Goal: Information Seeking & Learning: Learn about a topic

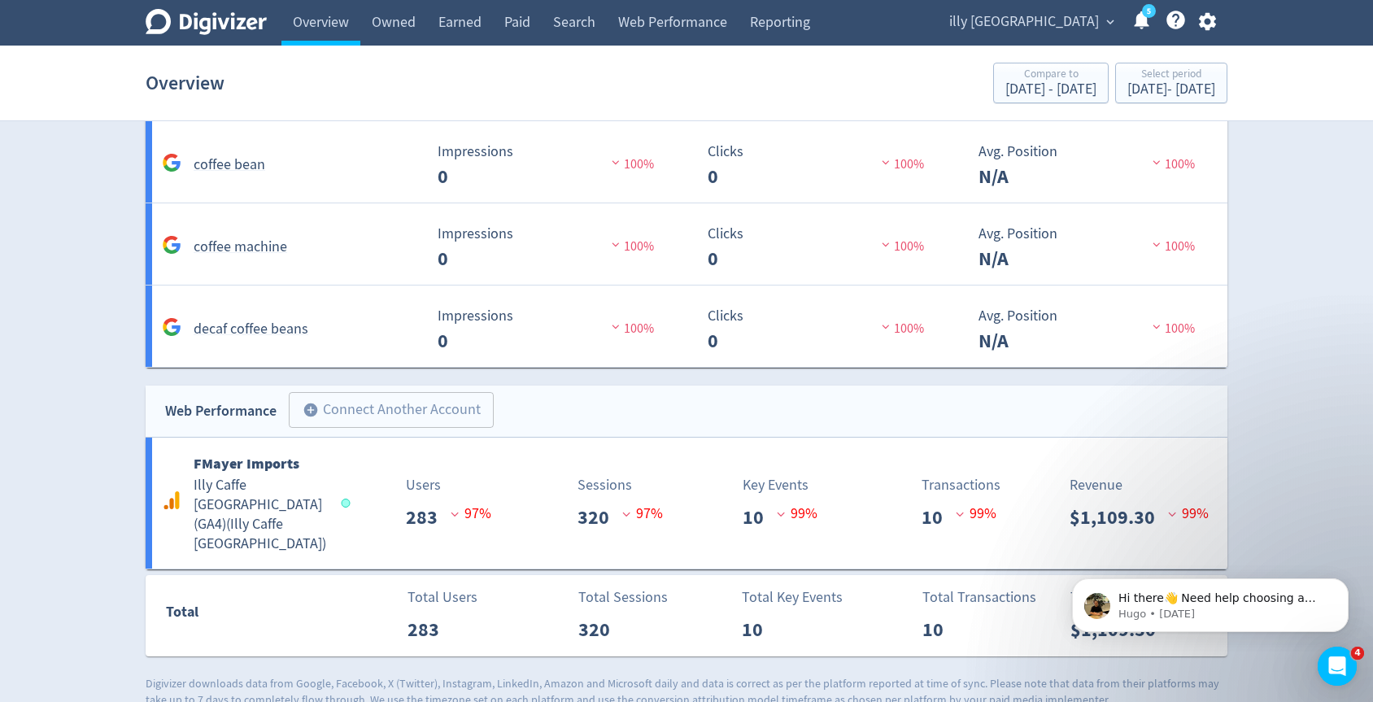
click at [1069, 10] on span "illy [GEOGRAPHIC_DATA]" at bounding box center [1024, 22] width 150 height 26
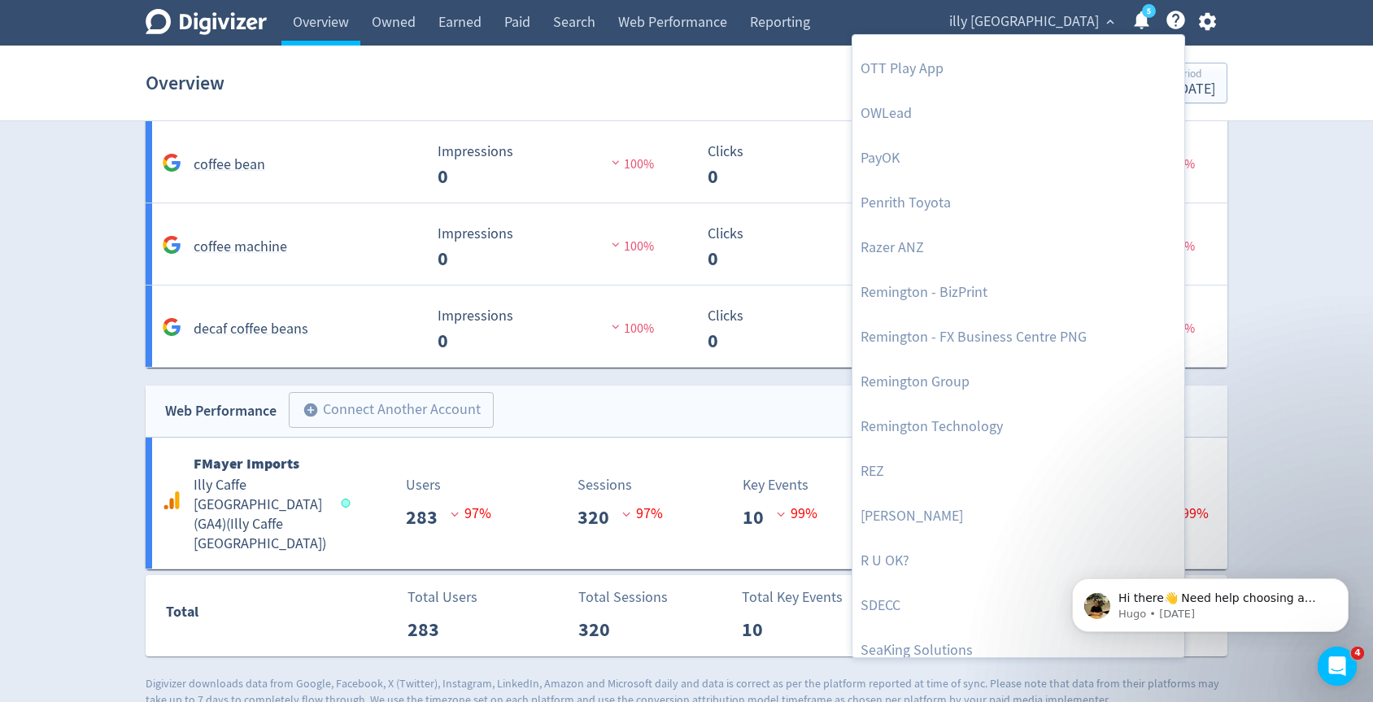
scroll to position [3762, 0]
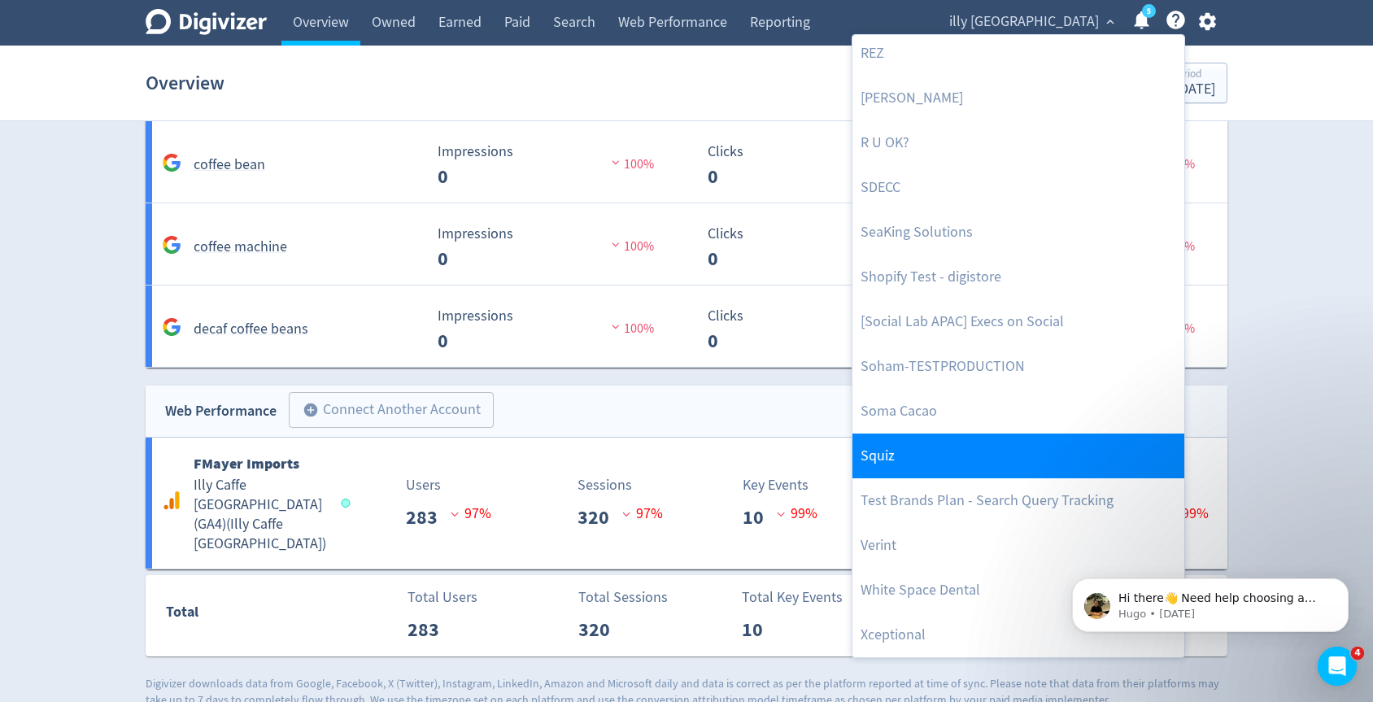
click at [994, 448] on link "Squiz" at bounding box center [1018, 455] width 332 height 45
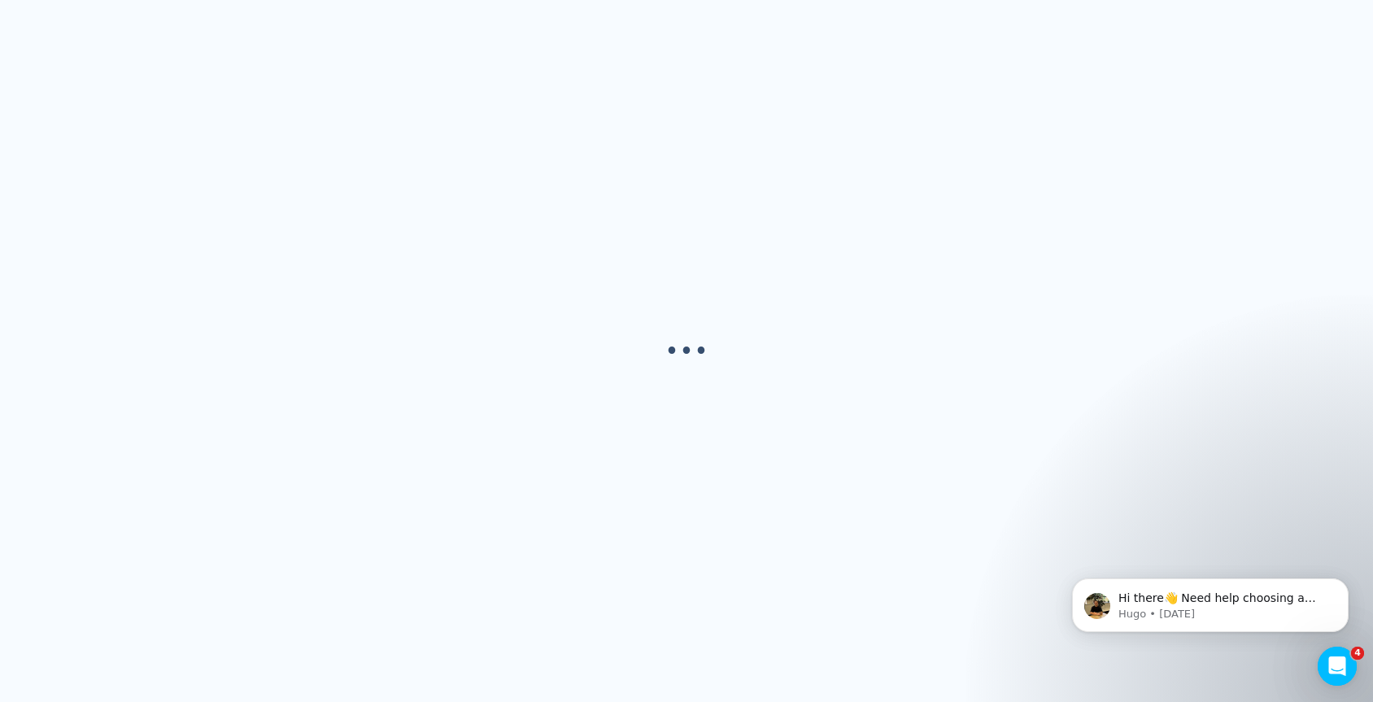
scroll to position [0, 0]
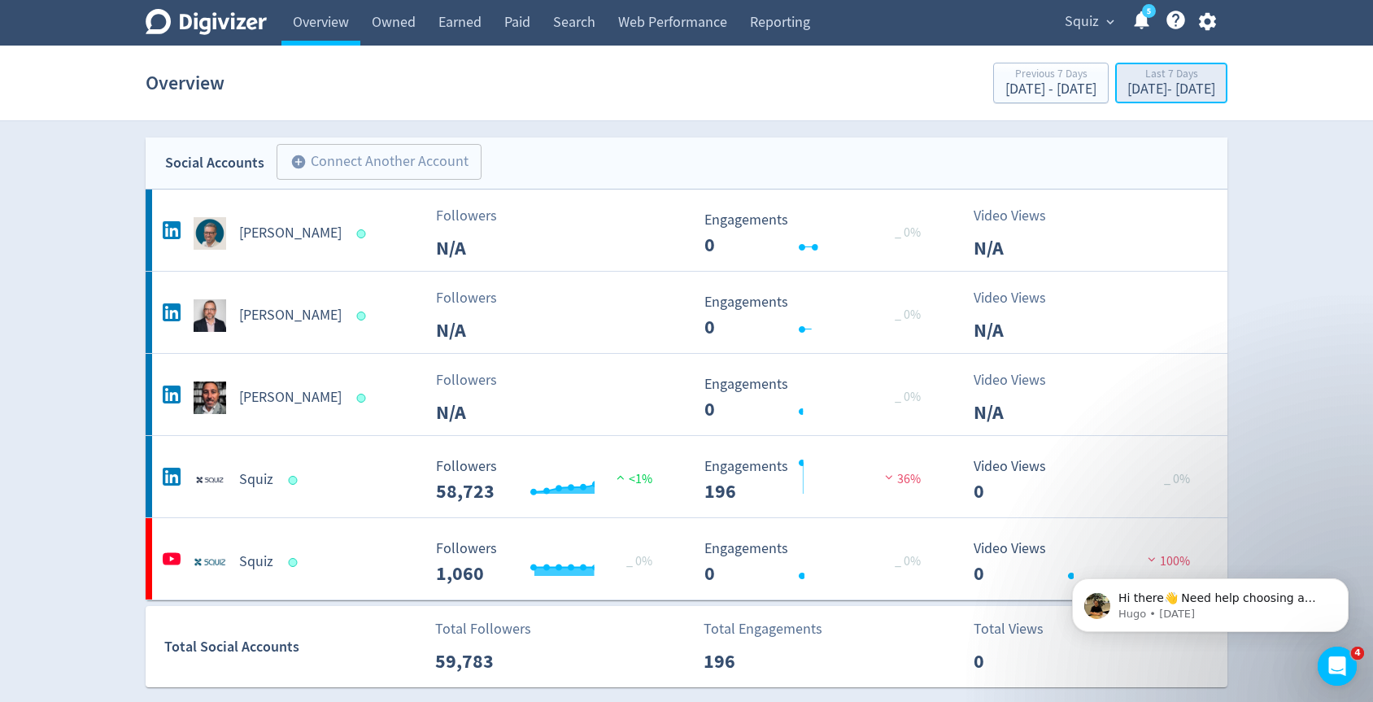
click at [1127, 97] on div "[DATE] - [DATE]" at bounding box center [1171, 89] width 88 height 15
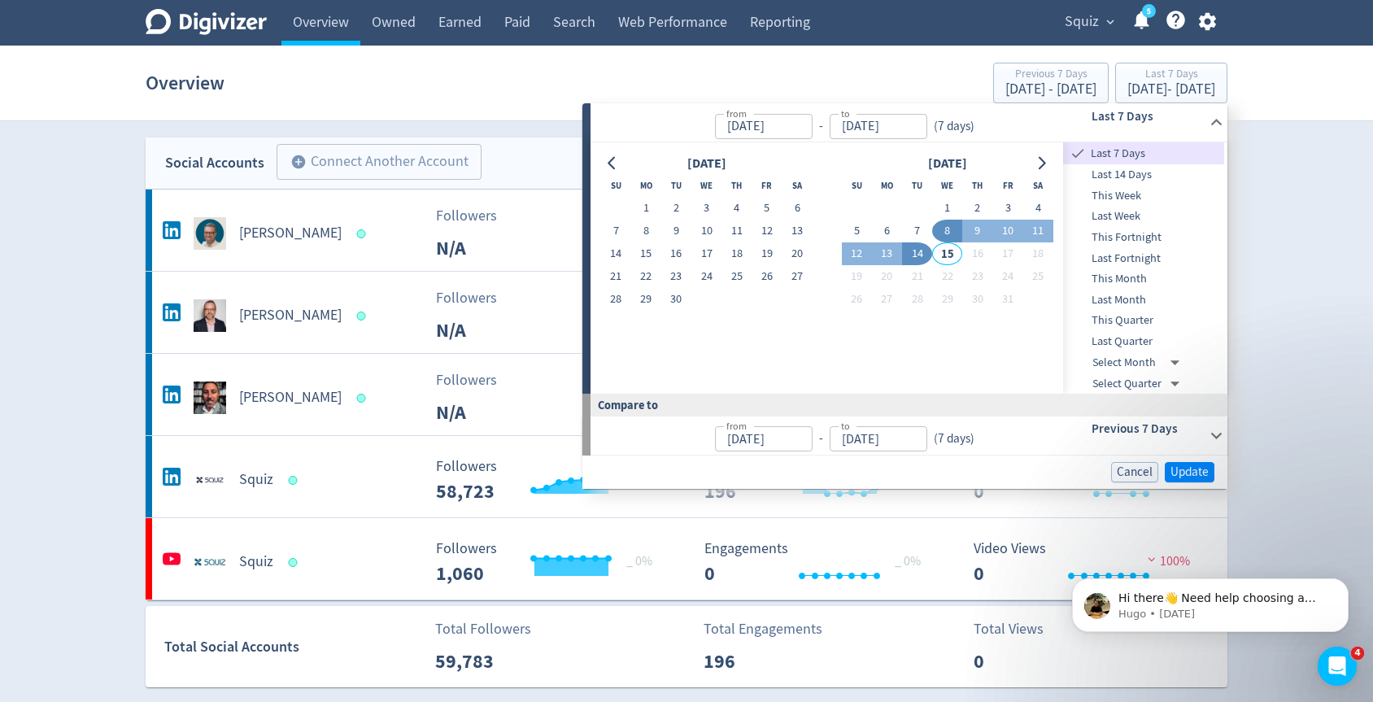
click at [1110, 277] on span "This Month" at bounding box center [1143, 279] width 161 height 18
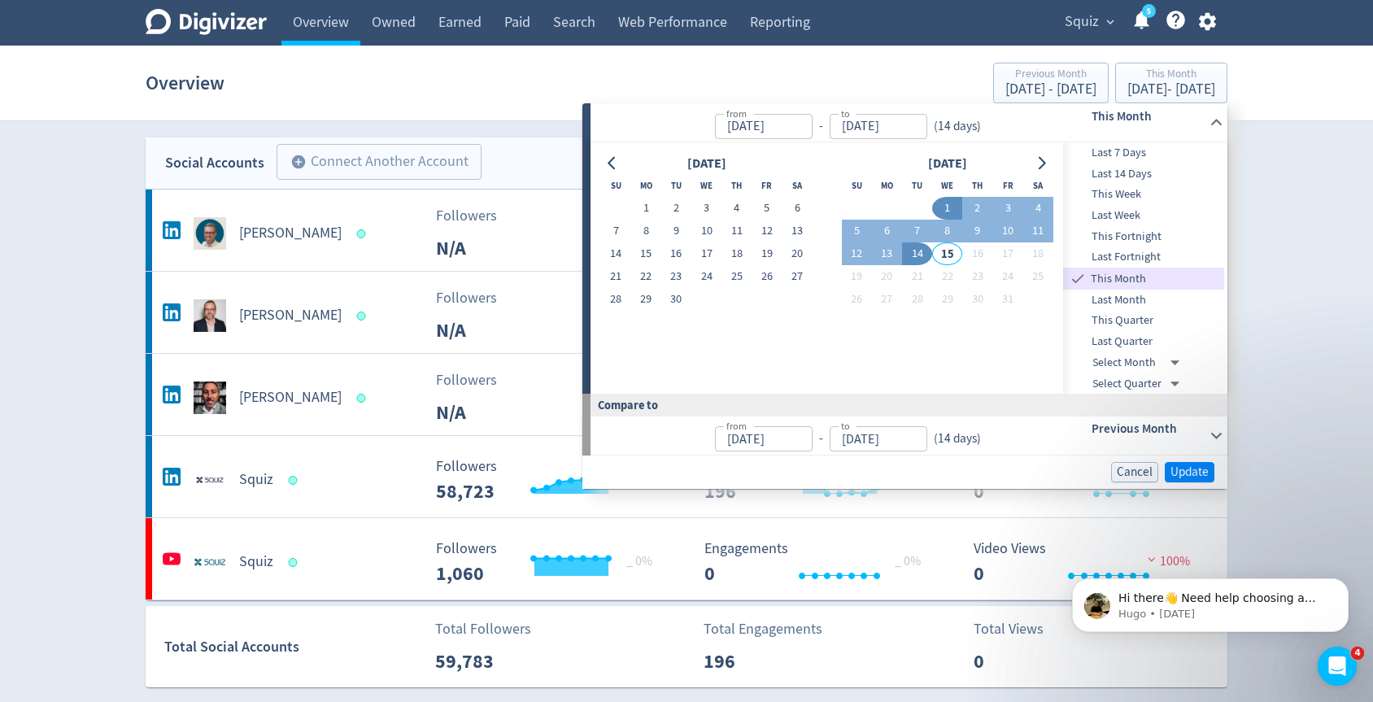
type input "[DATE]"
click at [1205, 466] on span "Update" at bounding box center [1189, 472] width 38 height 12
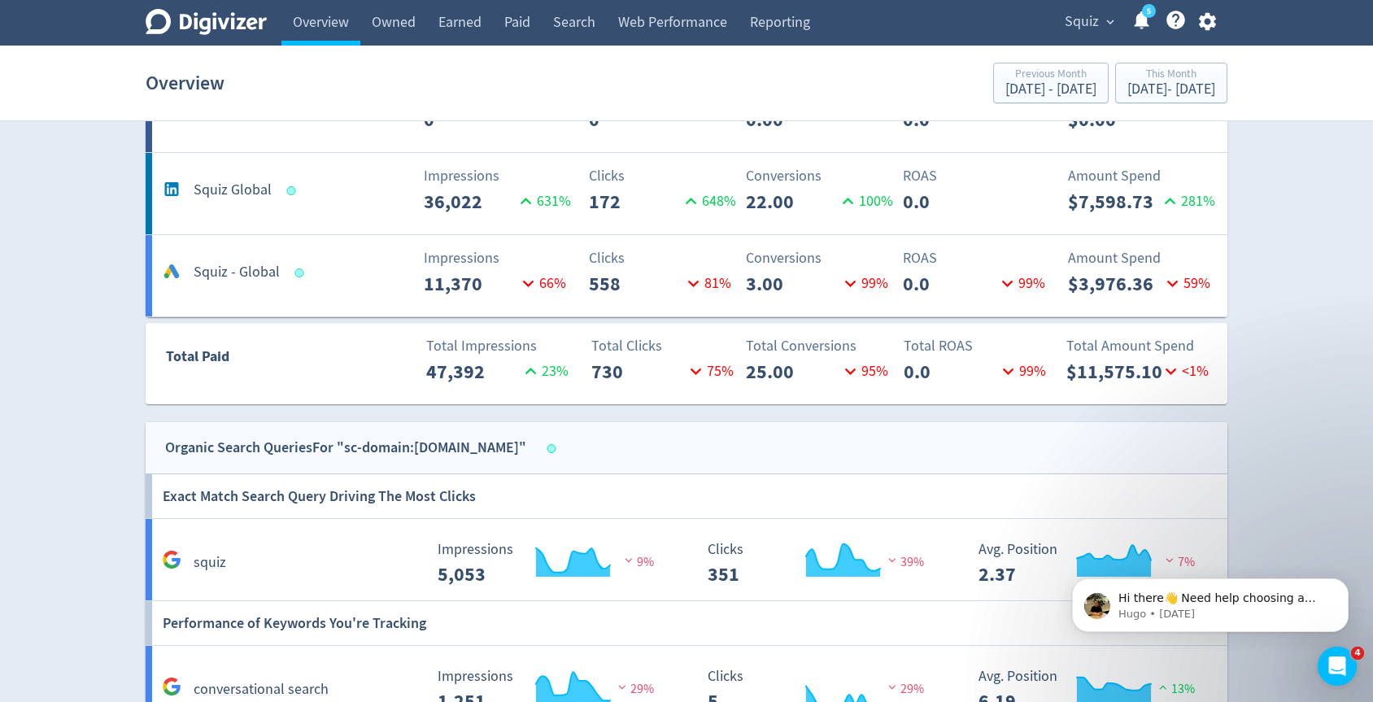
scroll to position [579, 0]
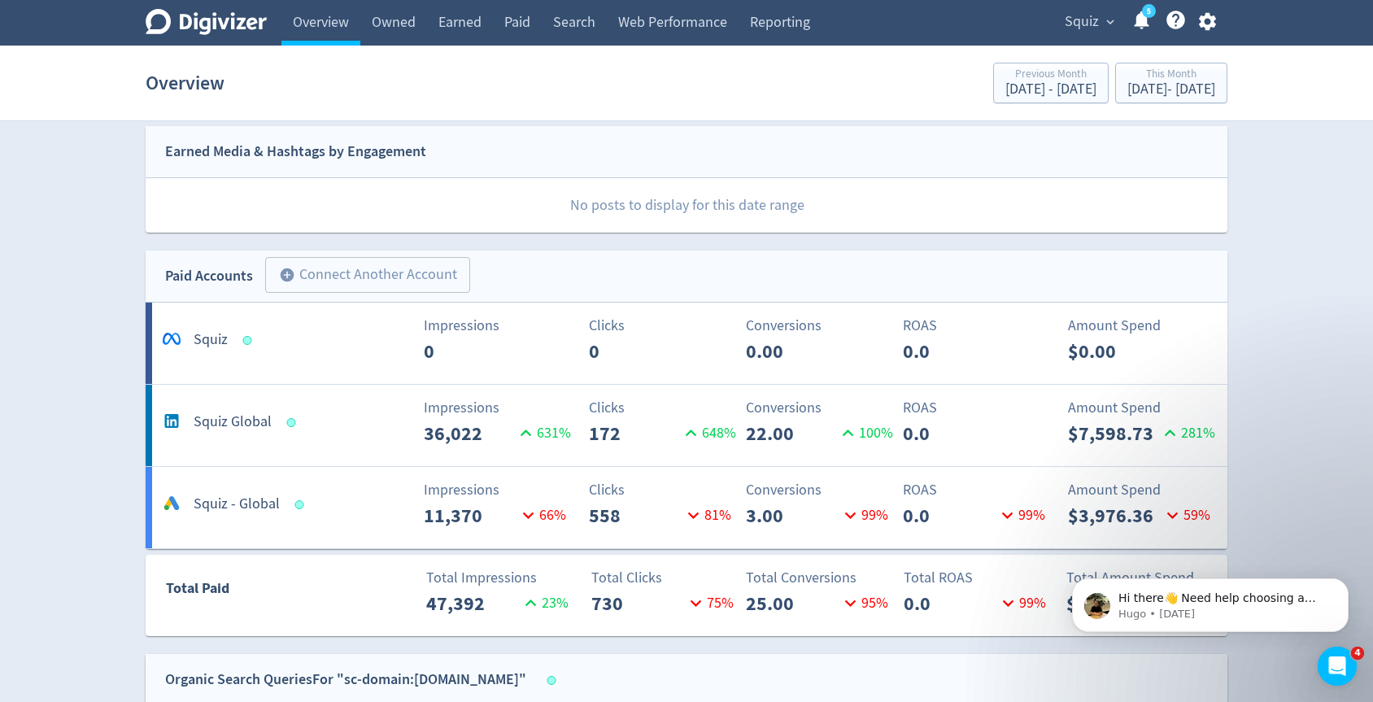
click at [656, 410] on p "Clicks" at bounding box center [662, 408] width 147 height 22
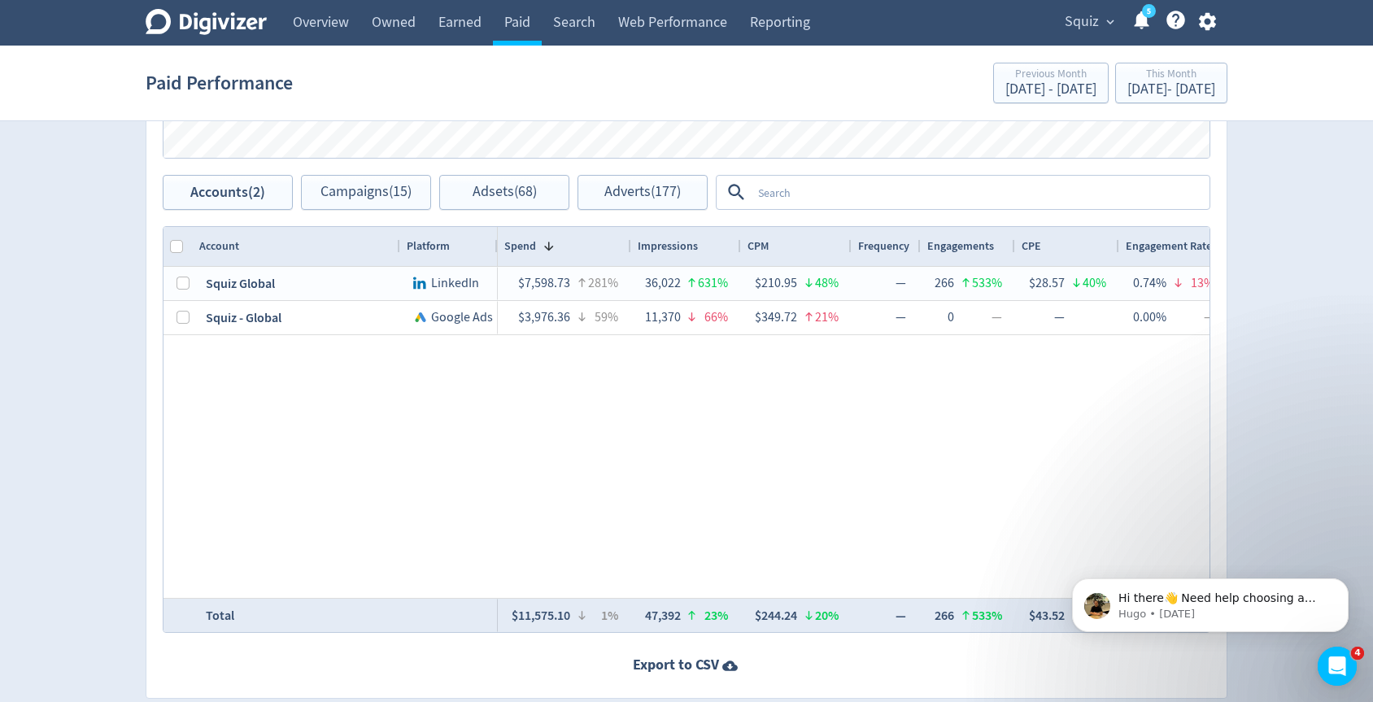
scroll to position [733, 0]
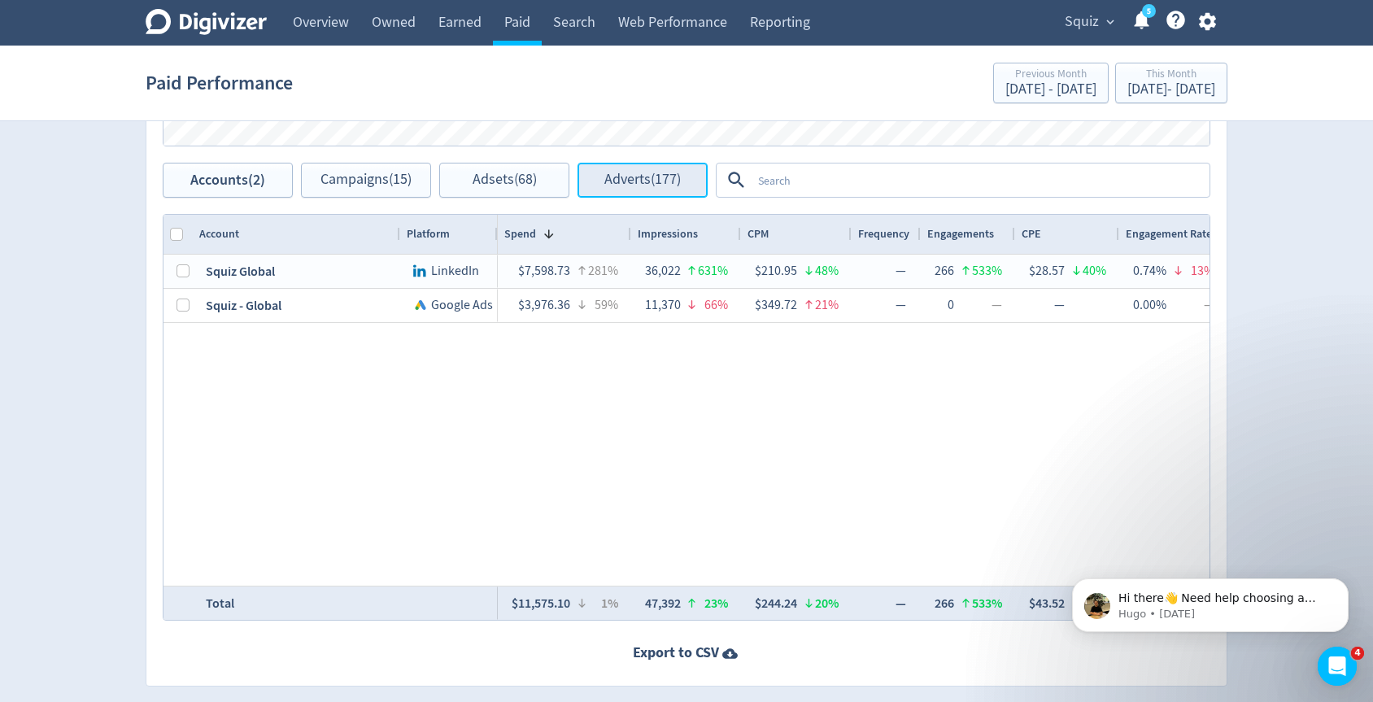
click at [639, 196] on button "Adverts (177)" at bounding box center [642, 180] width 130 height 35
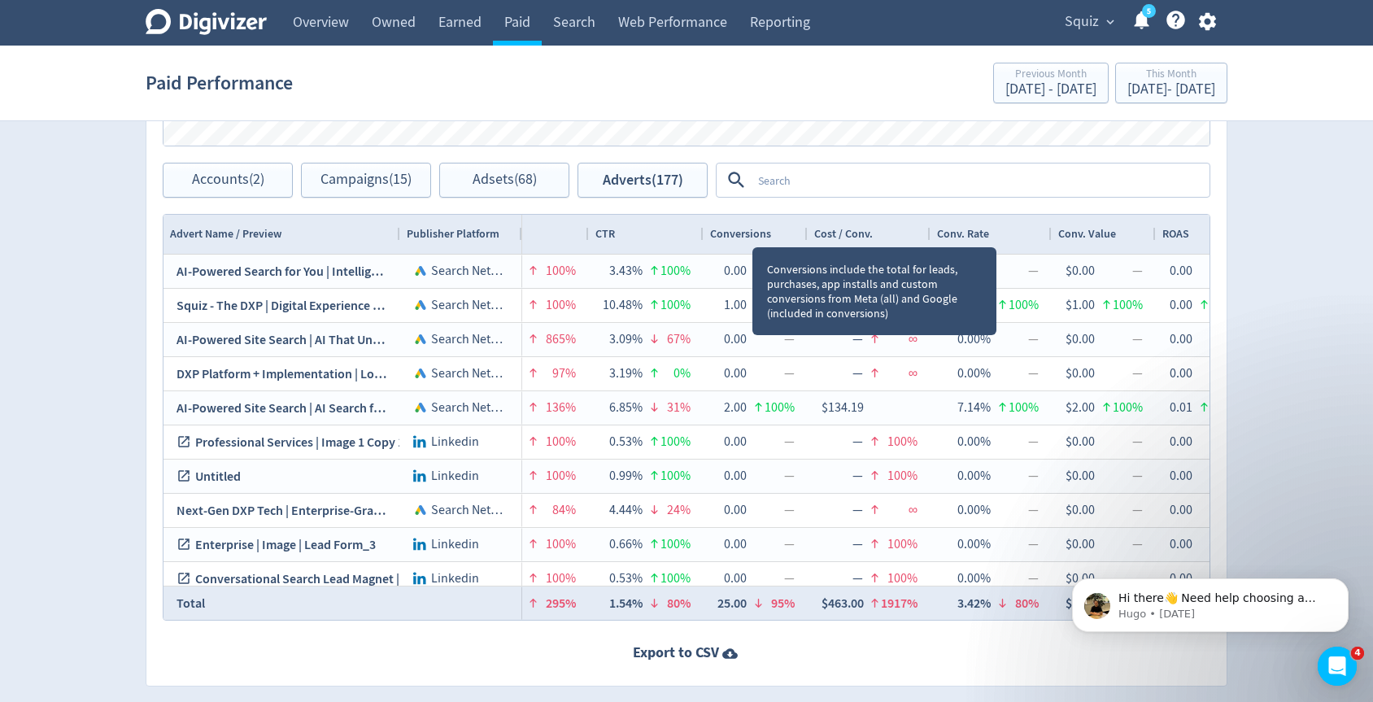
click at [752, 233] on span "Conversions" at bounding box center [740, 233] width 61 height 15
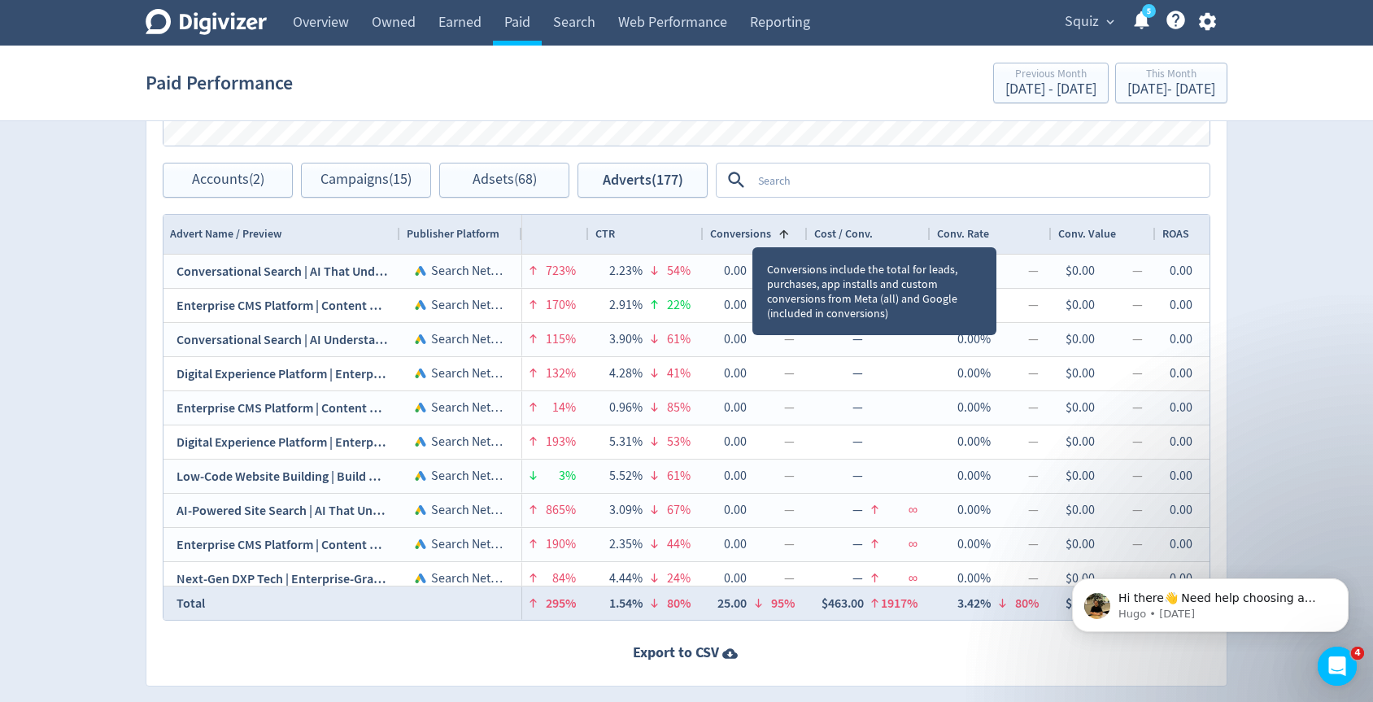
click at [752, 233] on span "Conversions" at bounding box center [740, 233] width 61 height 15
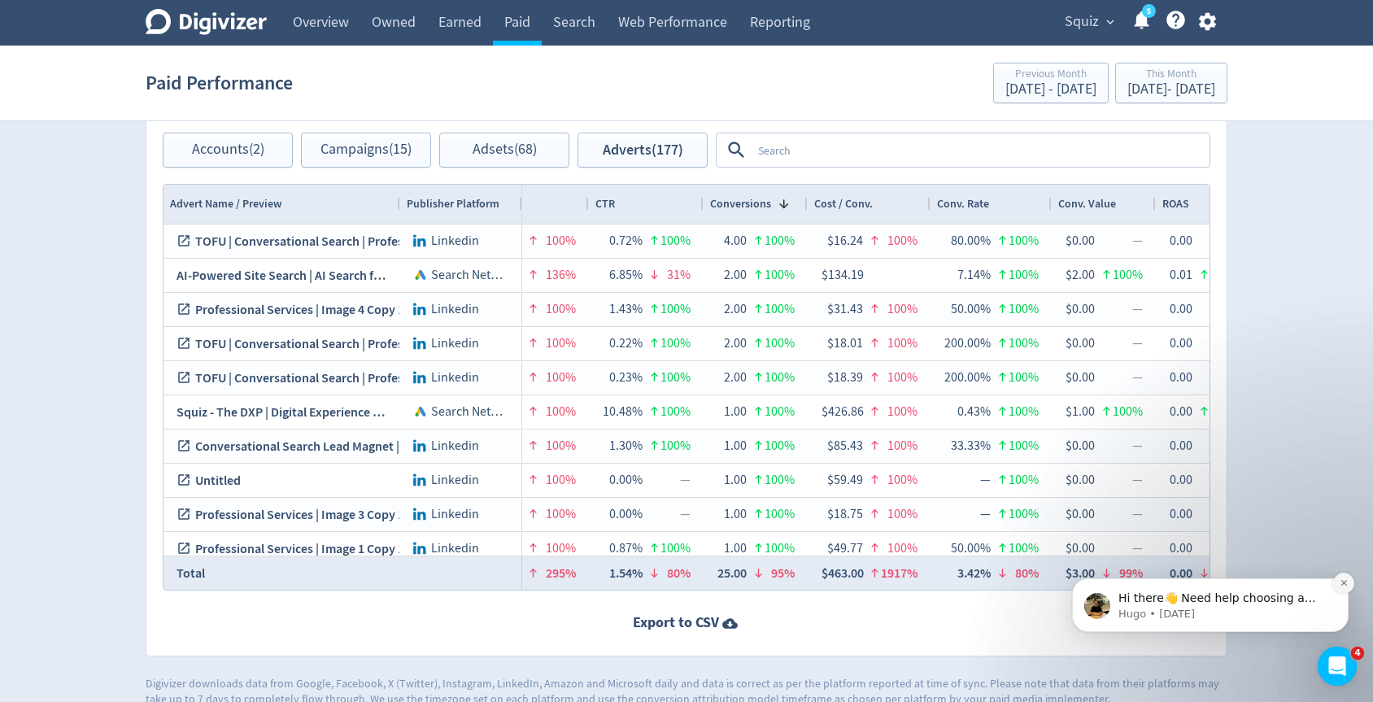
click at [1344, 587] on button "Dismiss notification" at bounding box center [1343, 583] width 21 height 21
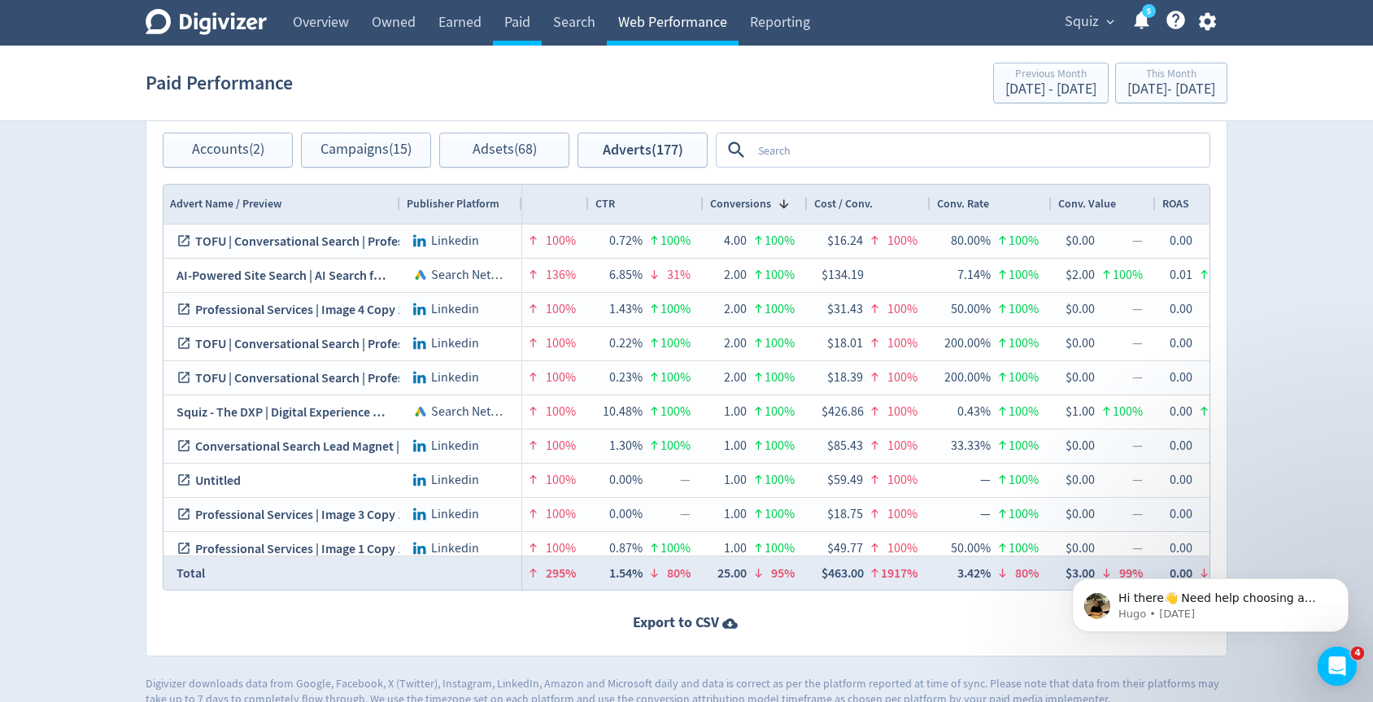
click at [695, 28] on link "Web Performance" at bounding box center [673, 23] width 132 height 46
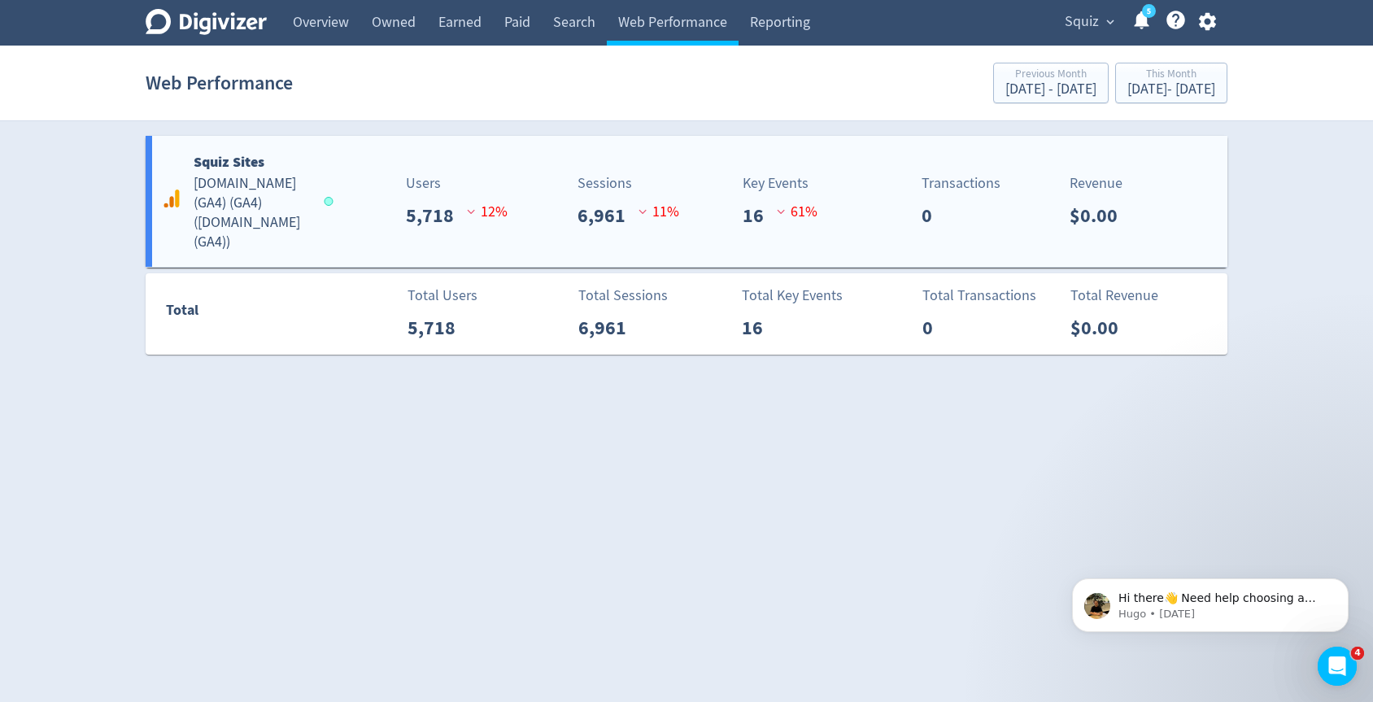
click at [640, 176] on div "Sessions" at bounding box center [628, 183] width 102 height 22
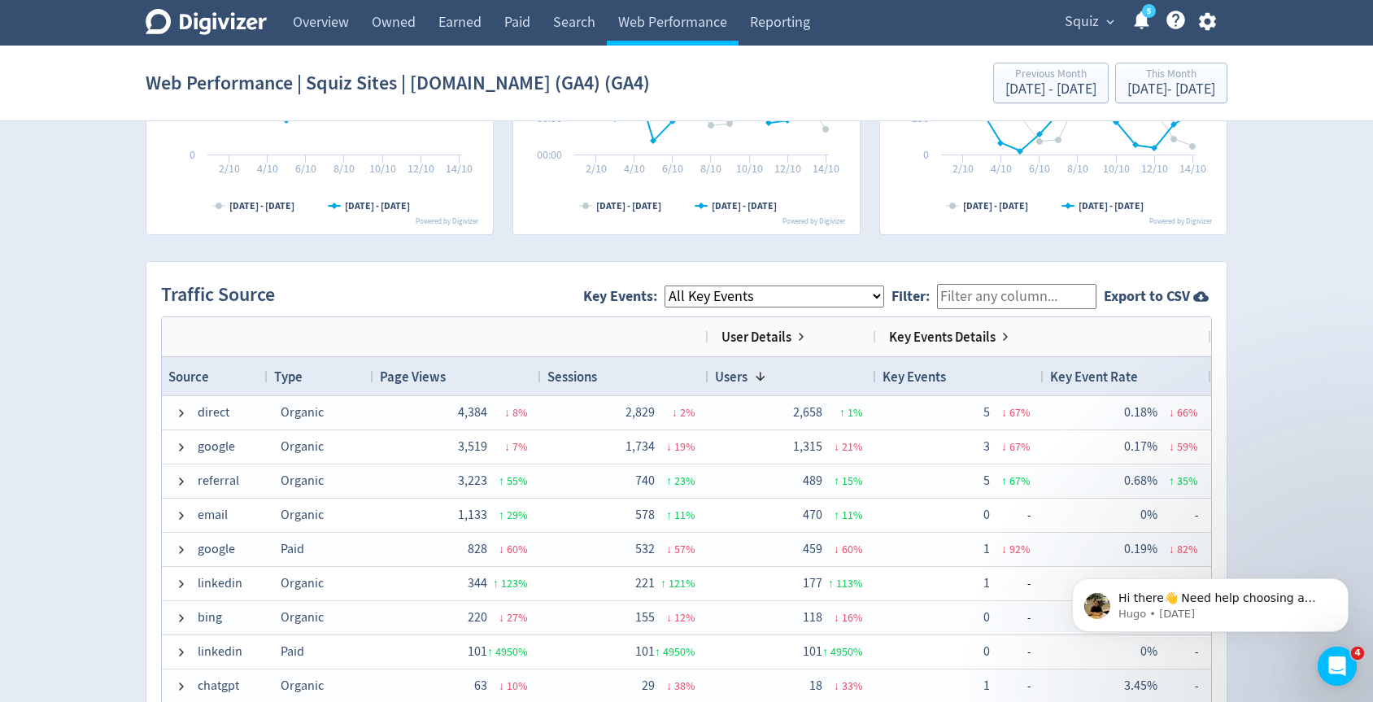
click at [807, 300] on select "All Key Events eCommerce contact discovery_call file_download" at bounding box center [774, 296] width 220 height 22
click at [677, 285] on select "All Key Events eCommerce contact discovery_call file_download" at bounding box center [774, 296] width 220 height 22
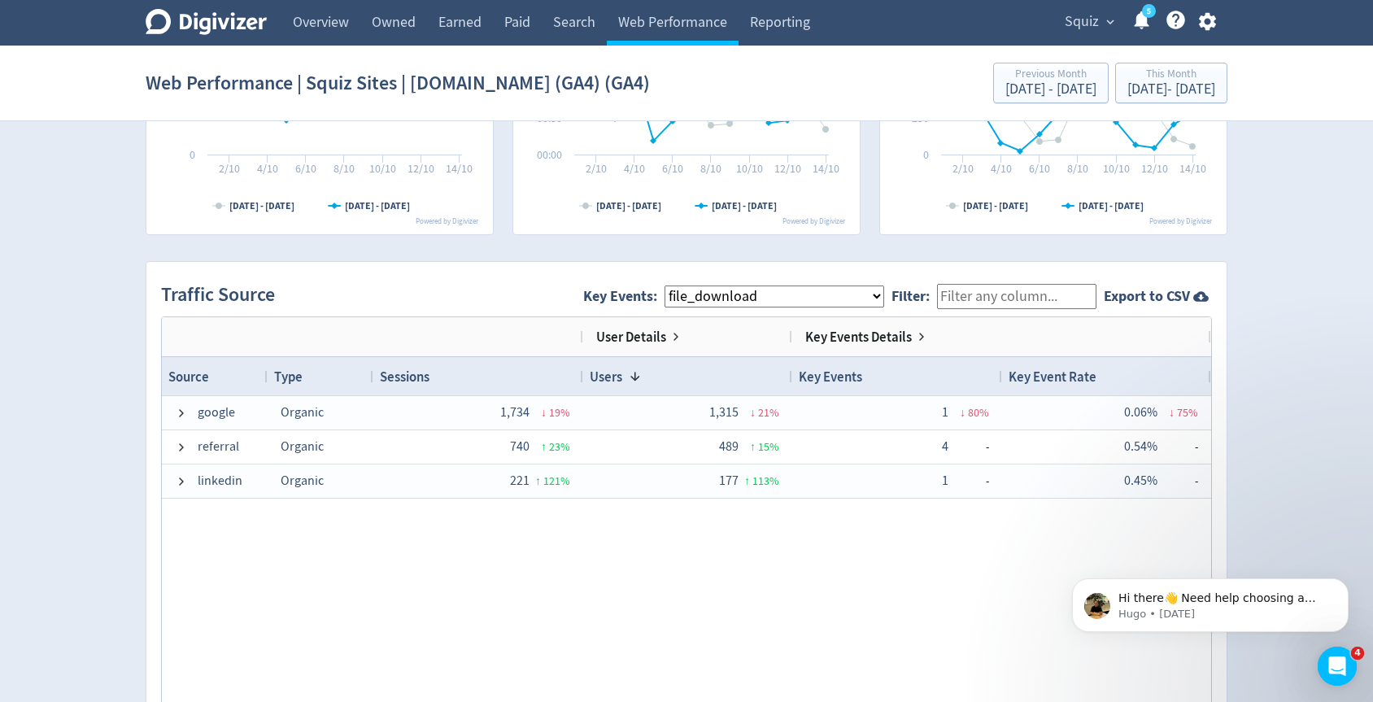
click at [742, 293] on select "All Key Events eCommerce contact discovery_call file_download" at bounding box center [774, 296] width 220 height 22
click at [677, 285] on select "All Key Events eCommerce contact discovery_call file_download" at bounding box center [774, 296] width 220 height 22
click at [736, 294] on select "All Key Events eCommerce contact discovery_call file_download" at bounding box center [774, 296] width 220 height 22
click at [677, 285] on select "All Key Events eCommerce contact discovery_call file_download" at bounding box center [774, 296] width 220 height 22
click at [729, 292] on select "All Key Events eCommerce contact discovery_call file_download" at bounding box center [774, 296] width 220 height 22
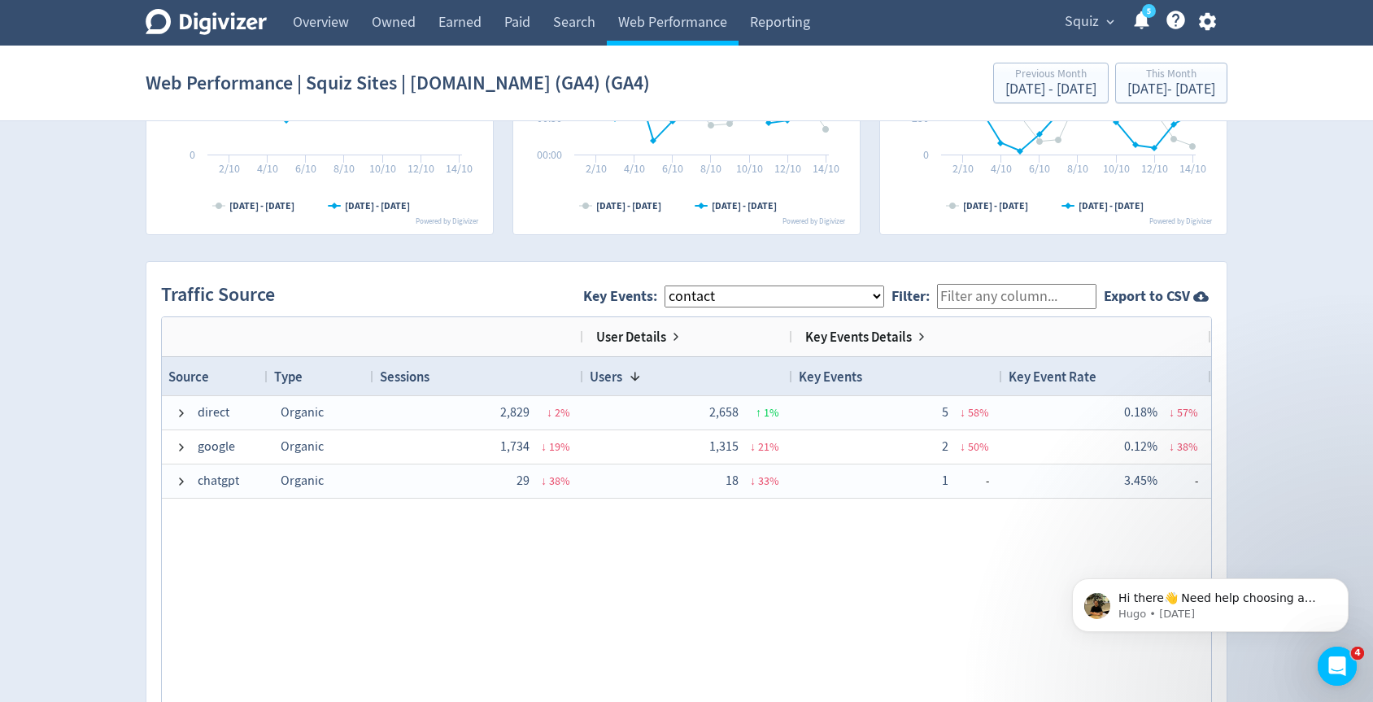
select select "allGoals"
click at [677, 285] on select "All Key Events eCommerce contact discovery_call file_download" at bounding box center [774, 296] width 220 height 22
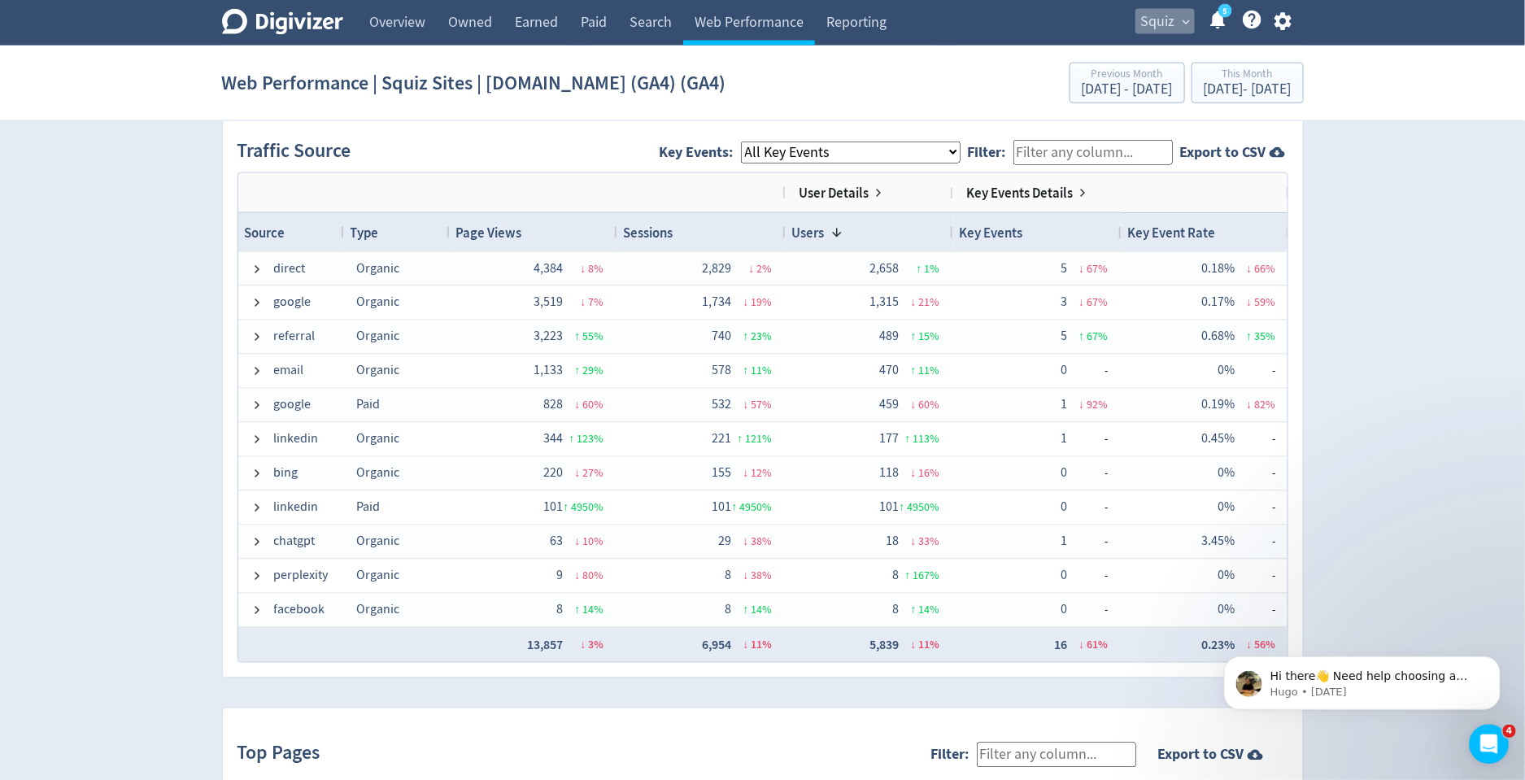
click at [1163, 21] on span "Squiz" at bounding box center [1158, 22] width 34 height 26
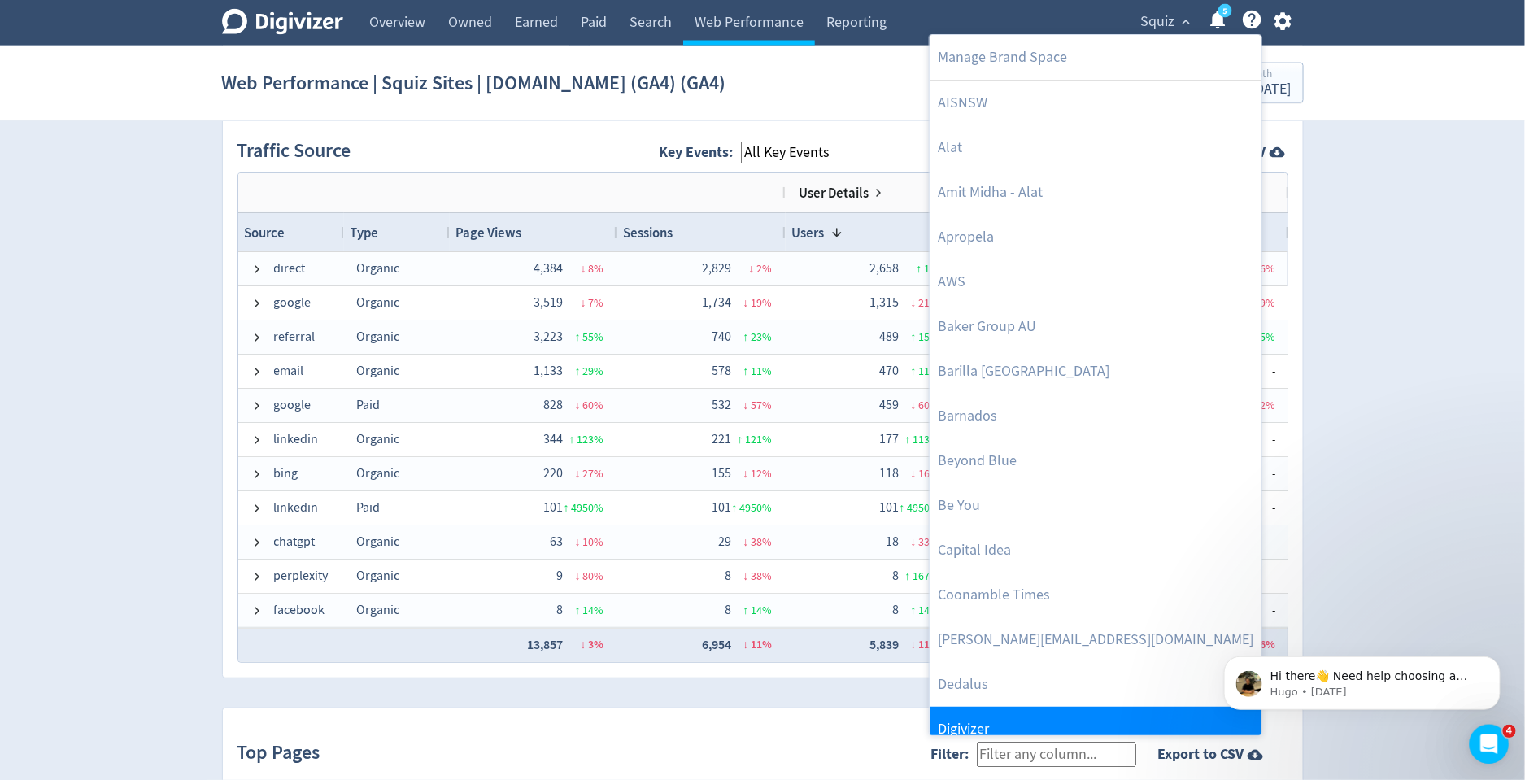
click at [952, 701] on link "Digivizer" at bounding box center [1096, 729] width 332 height 45
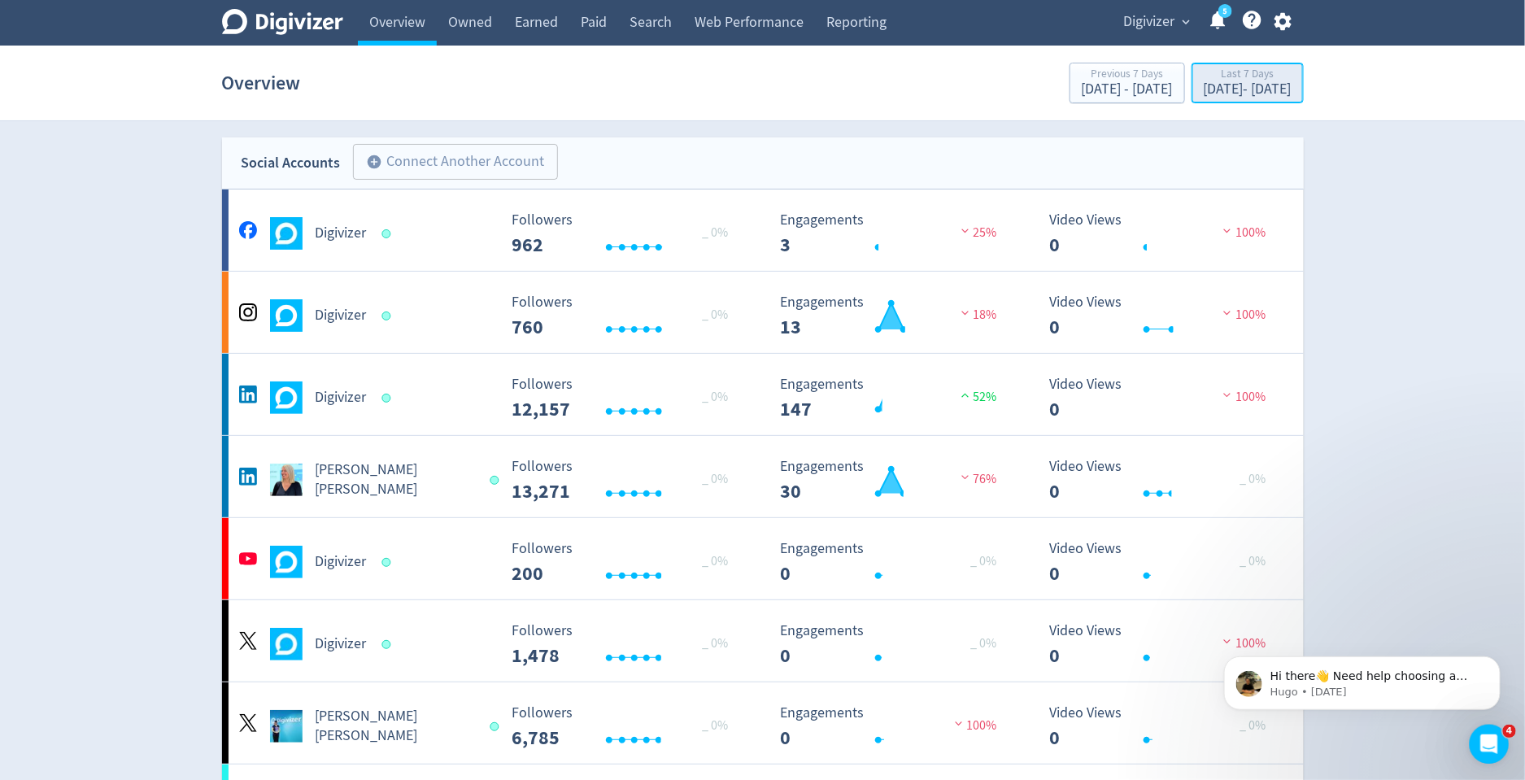
click at [1204, 76] on div "Last 7 Days" at bounding box center [1248, 75] width 88 height 14
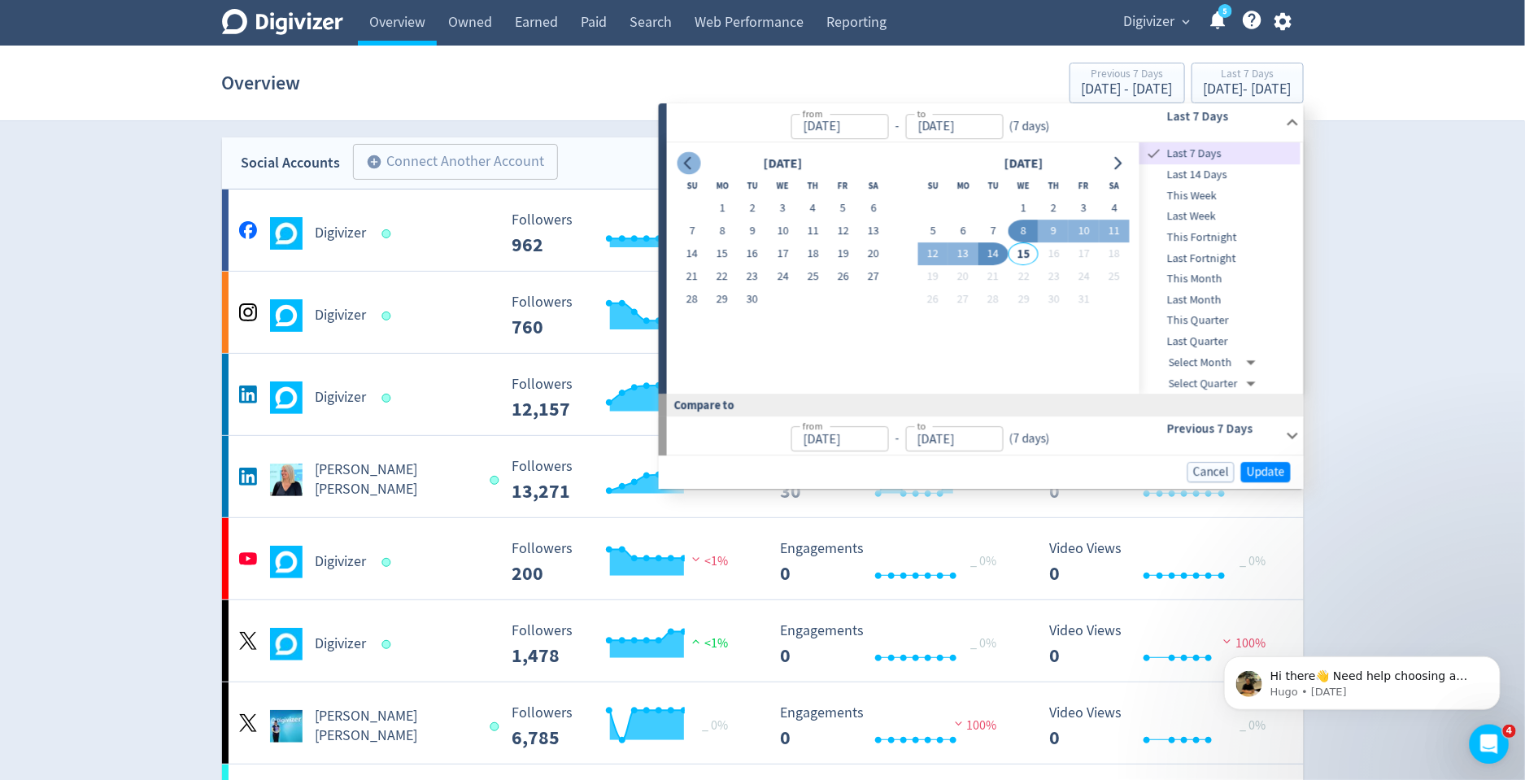
click at [698, 156] on button "Go to previous month" at bounding box center [689, 163] width 24 height 23
click at [699, 208] on button "1" at bounding box center [692, 209] width 30 height 23
type input "[DATE]"
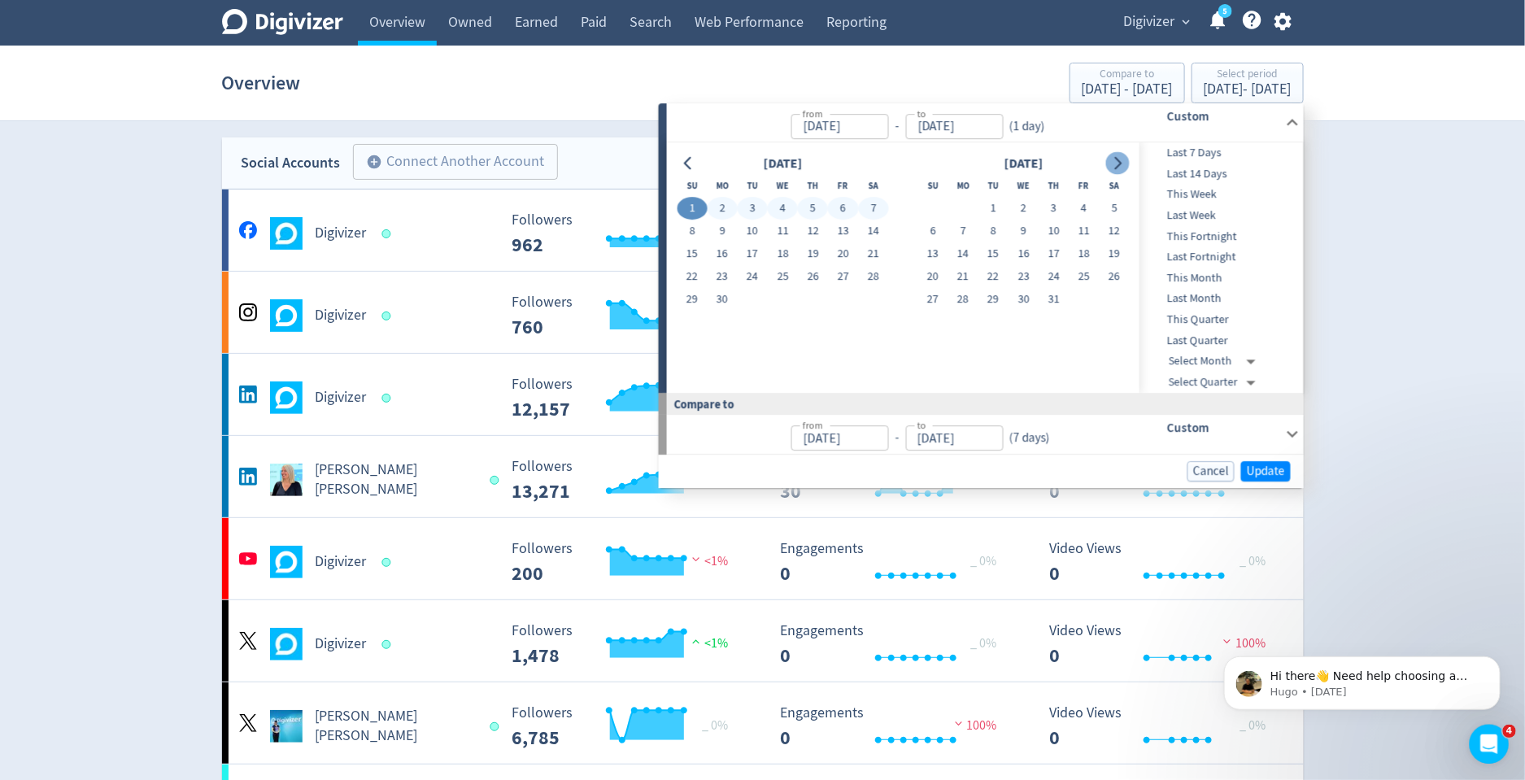
click at [1117, 159] on icon "Go to next month" at bounding box center [1117, 163] width 13 height 13
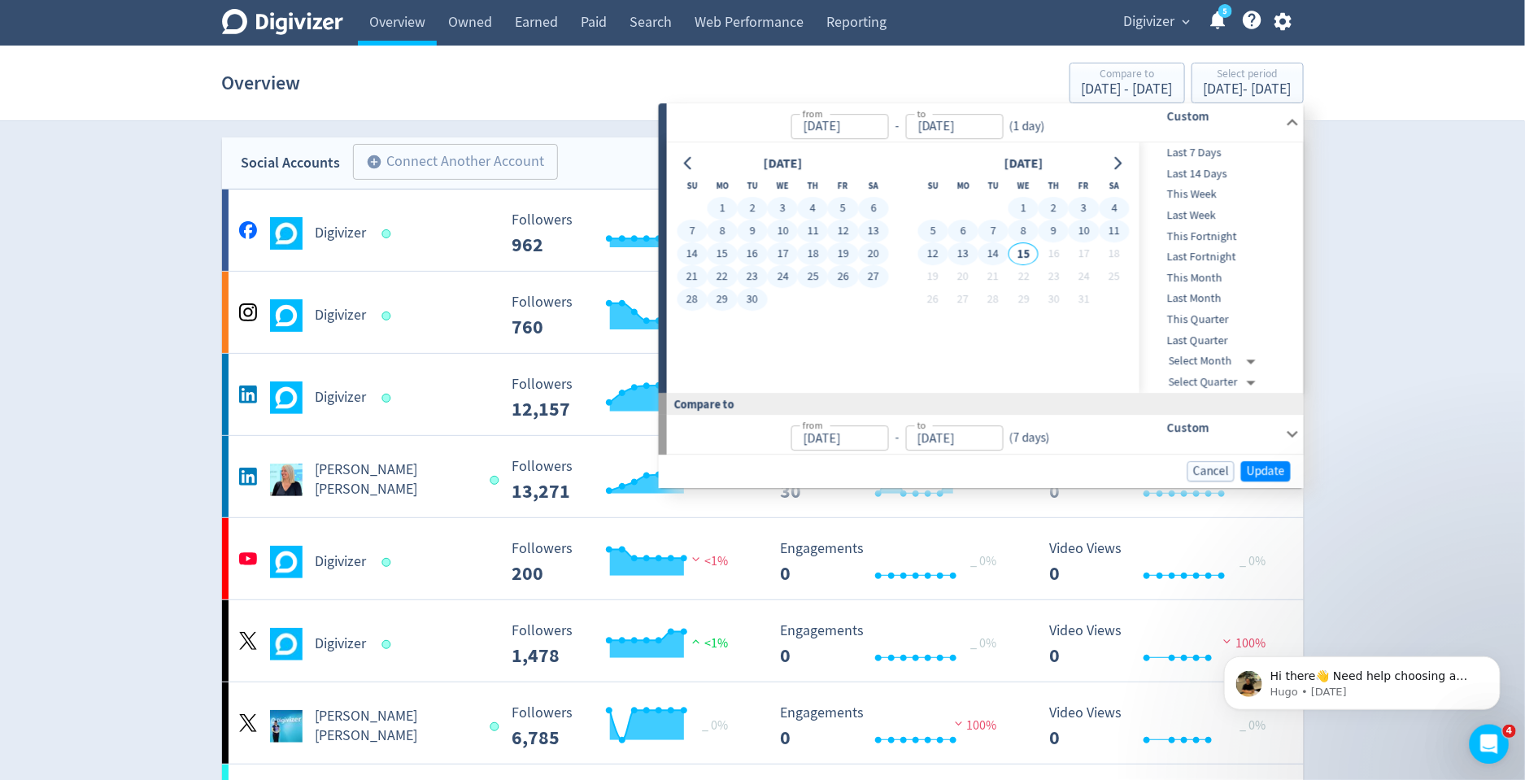
click at [1002, 249] on button "14" at bounding box center [993, 254] width 30 height 23
type input "[DATE]"
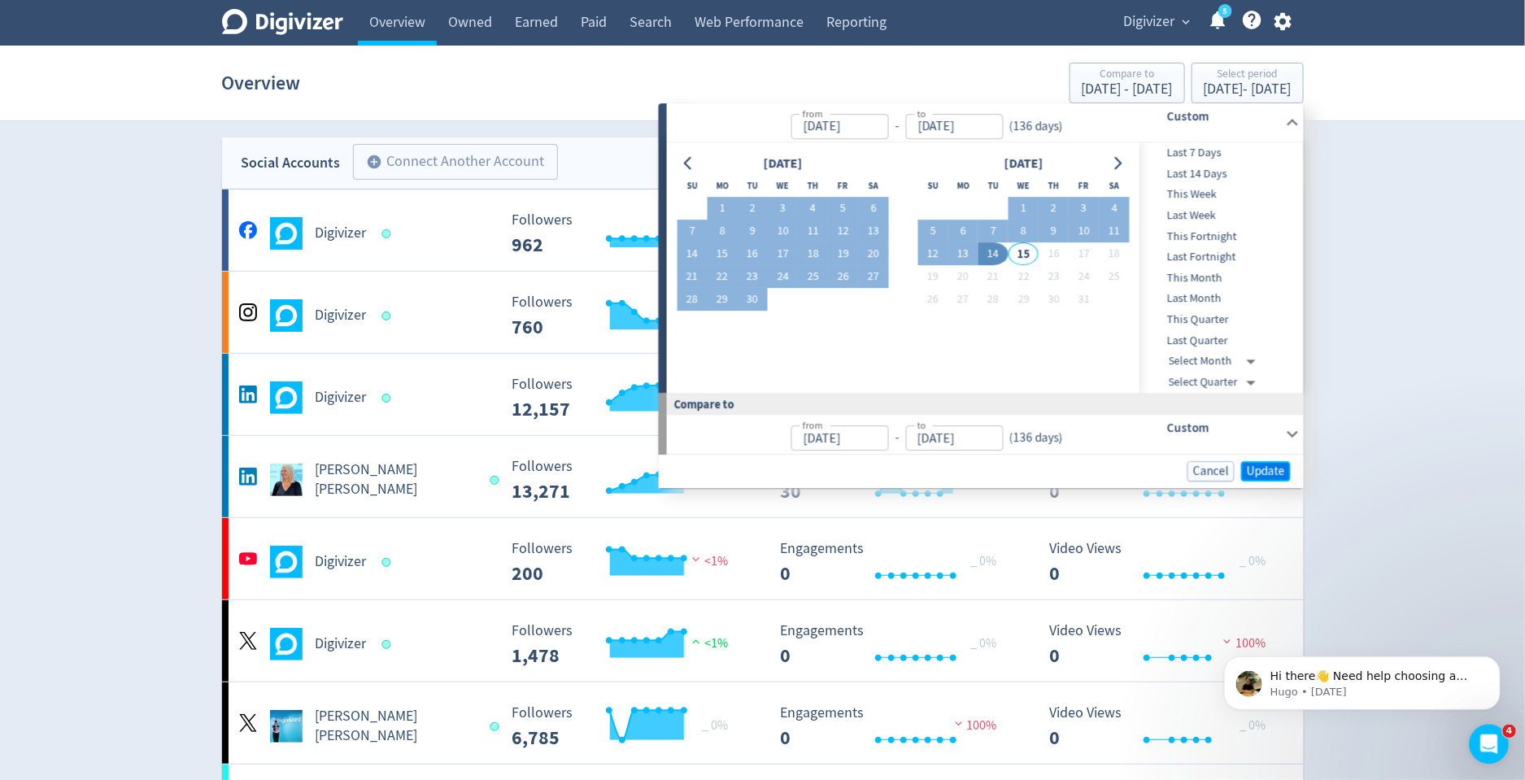
click at [1262, 465] on span "Update" at bounding box center [1266, 471] width 38 height 12
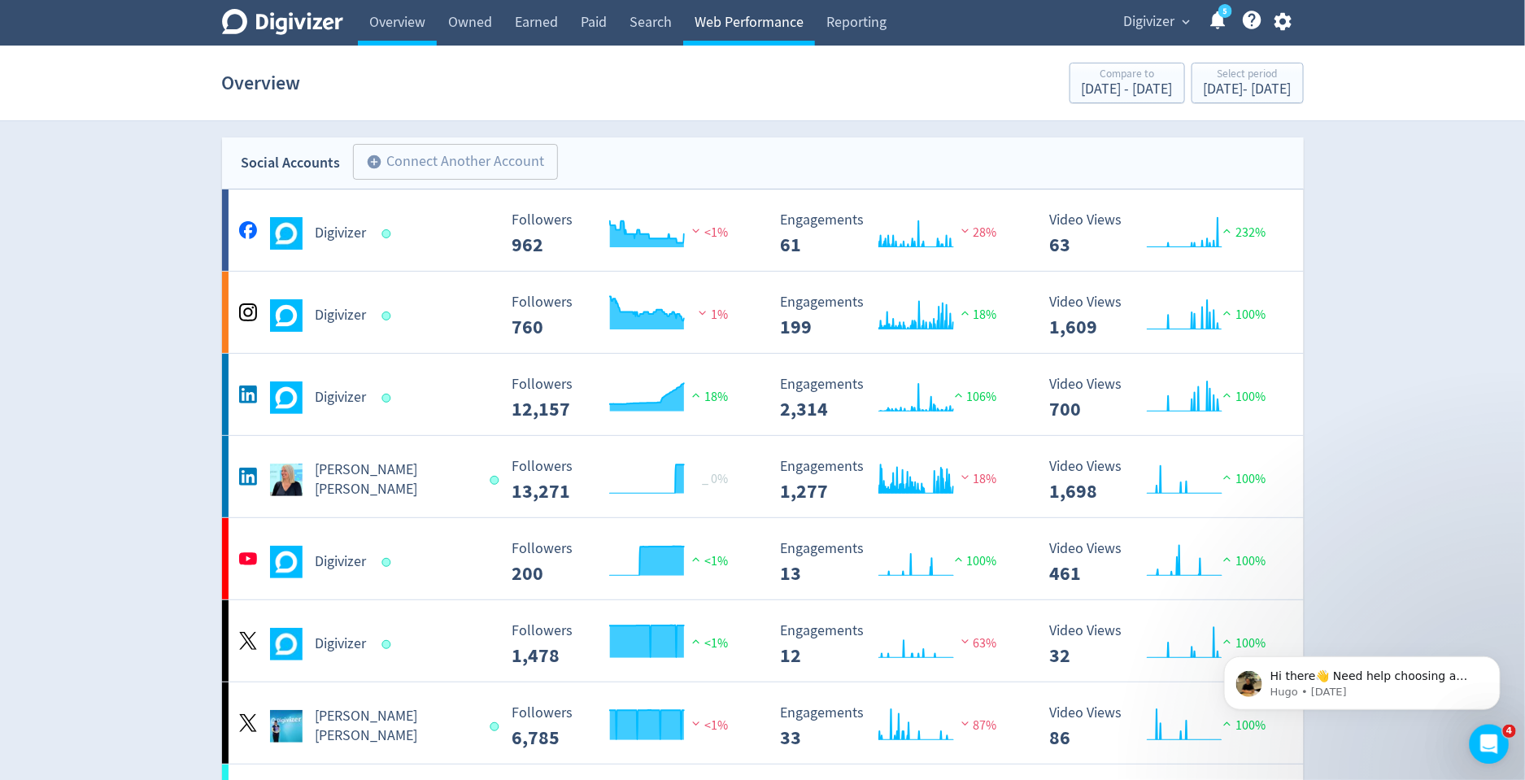
click at [764, 24] on link "Web Performance" at bounding box center [749, 23] width 132 height 46
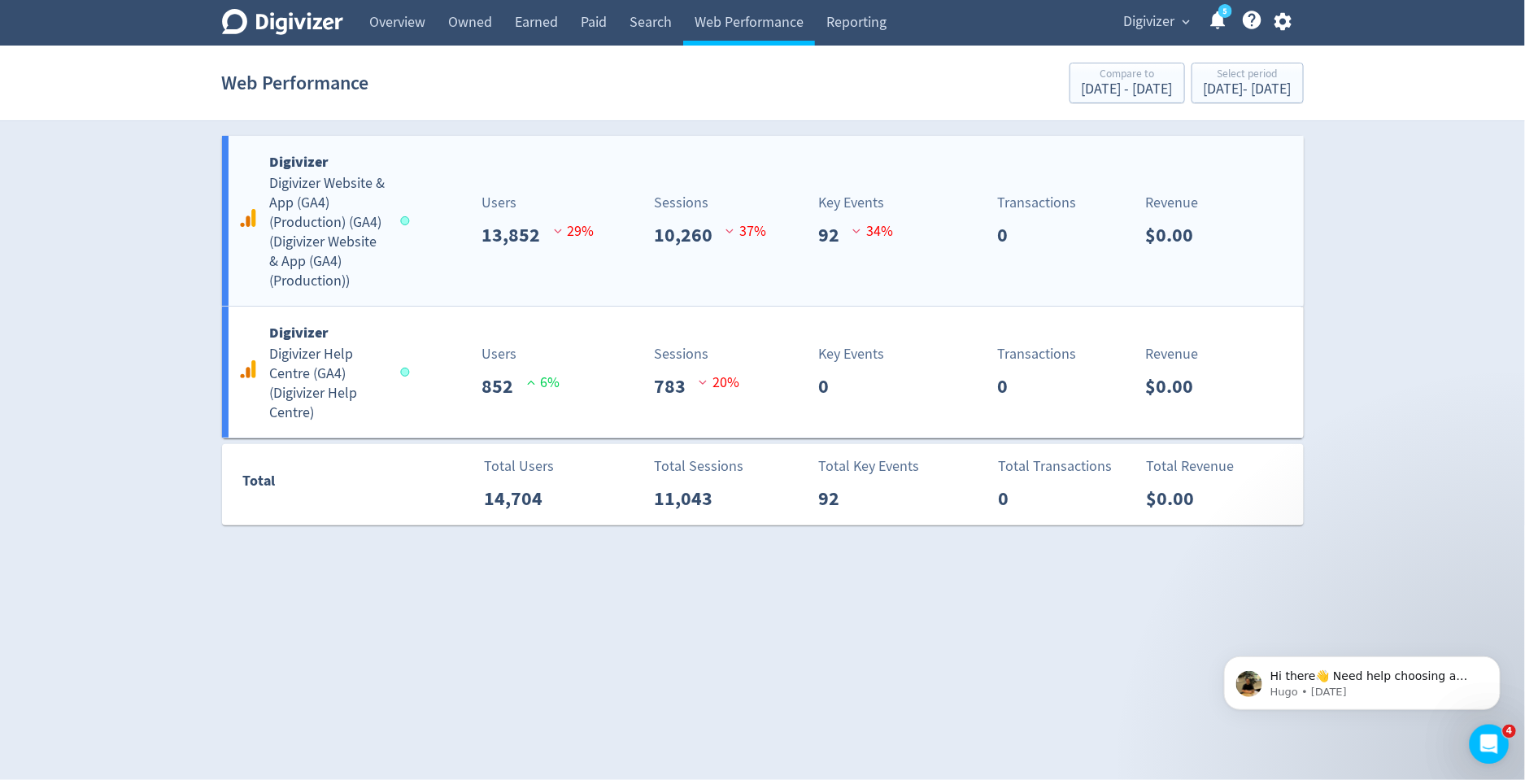
click at [656, 259] on div "Digivizer Digivizer Website & App (GA4) (Production) (GA4) ( Digivizer Website …" at bounding box center [763, 221] width 1082 height 170
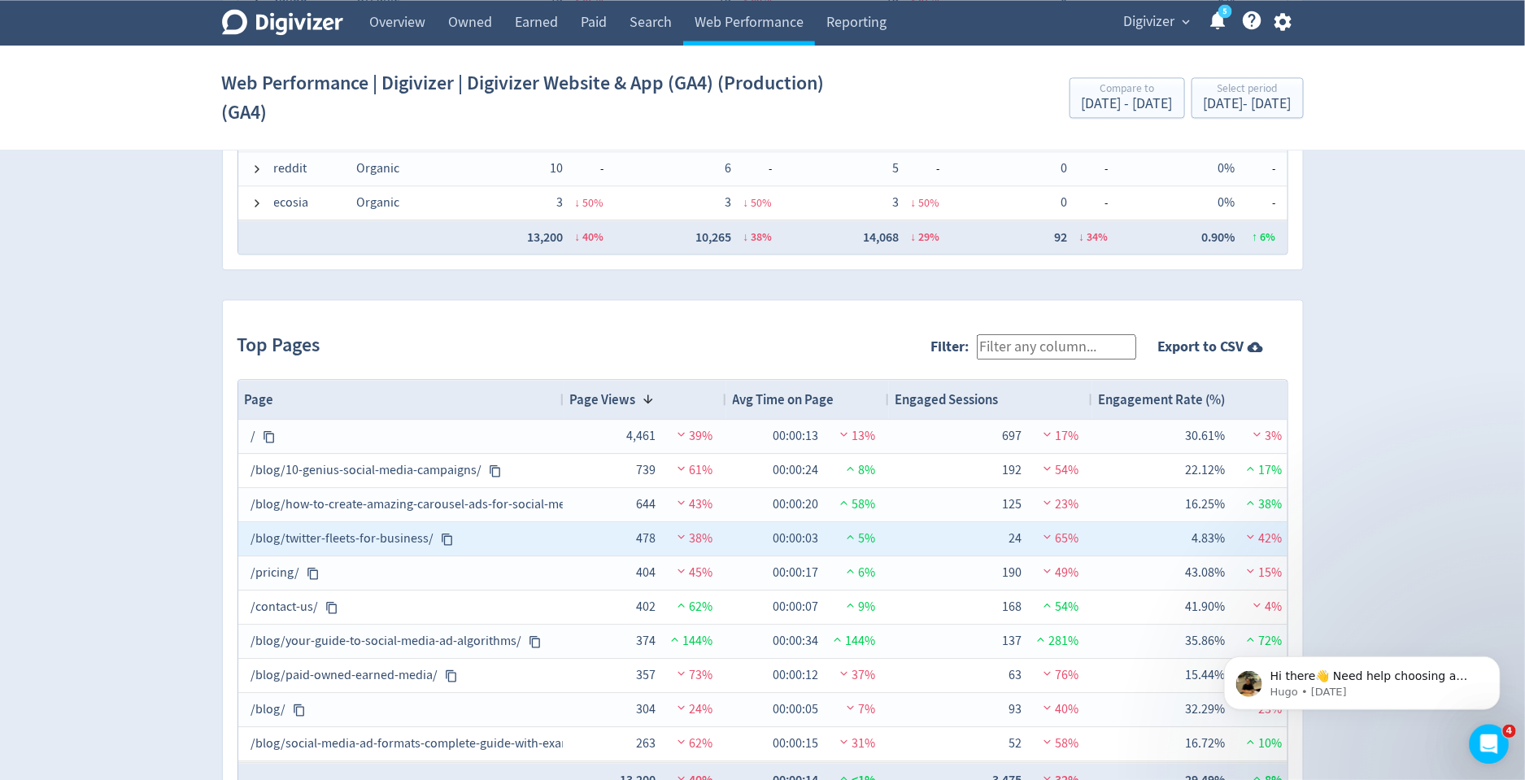
scroll to position [1514, 0]
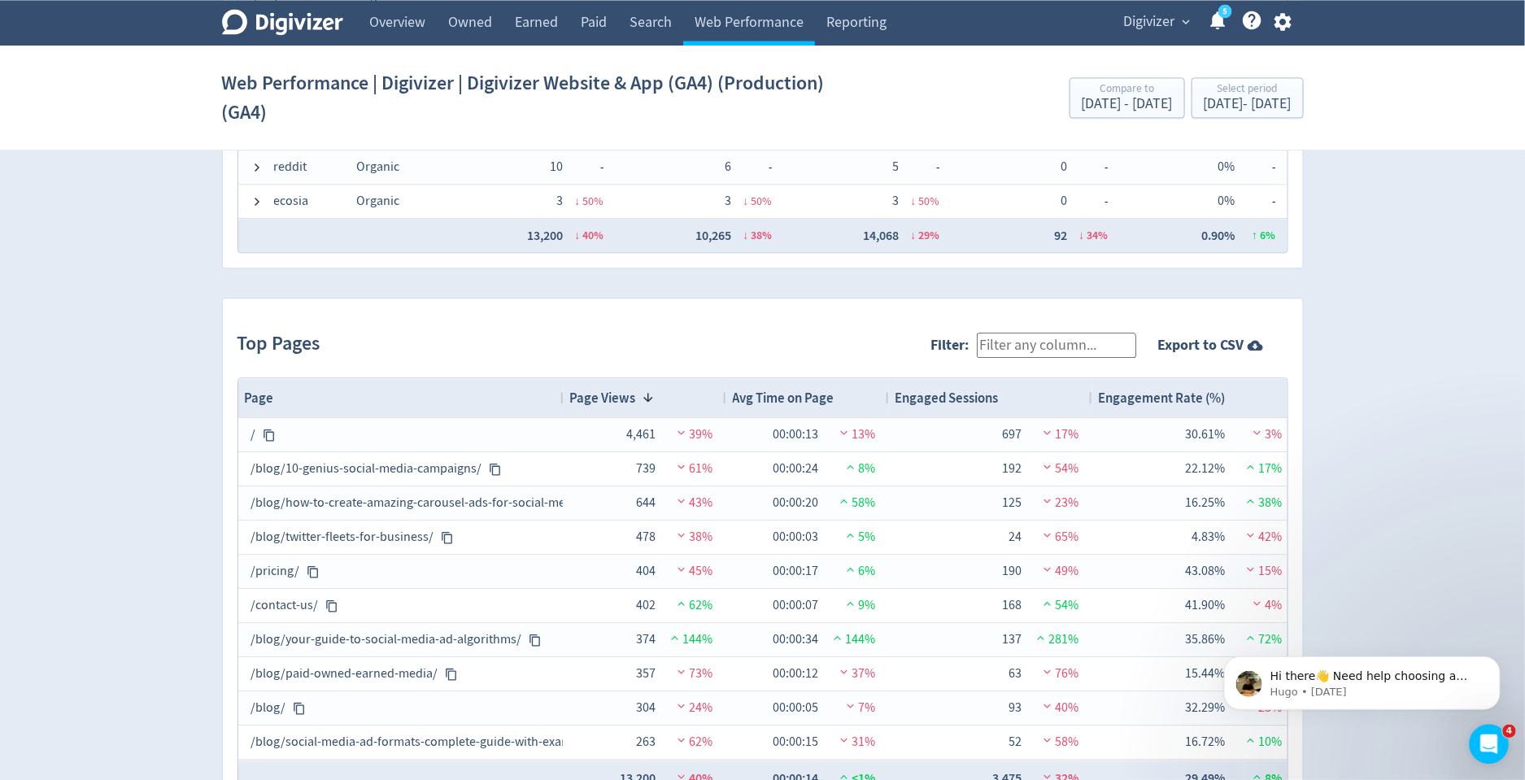
click at [1079, 338] on input "Filter:" at bounding box center [1056, 345] width 159 height 25
type input "academy"
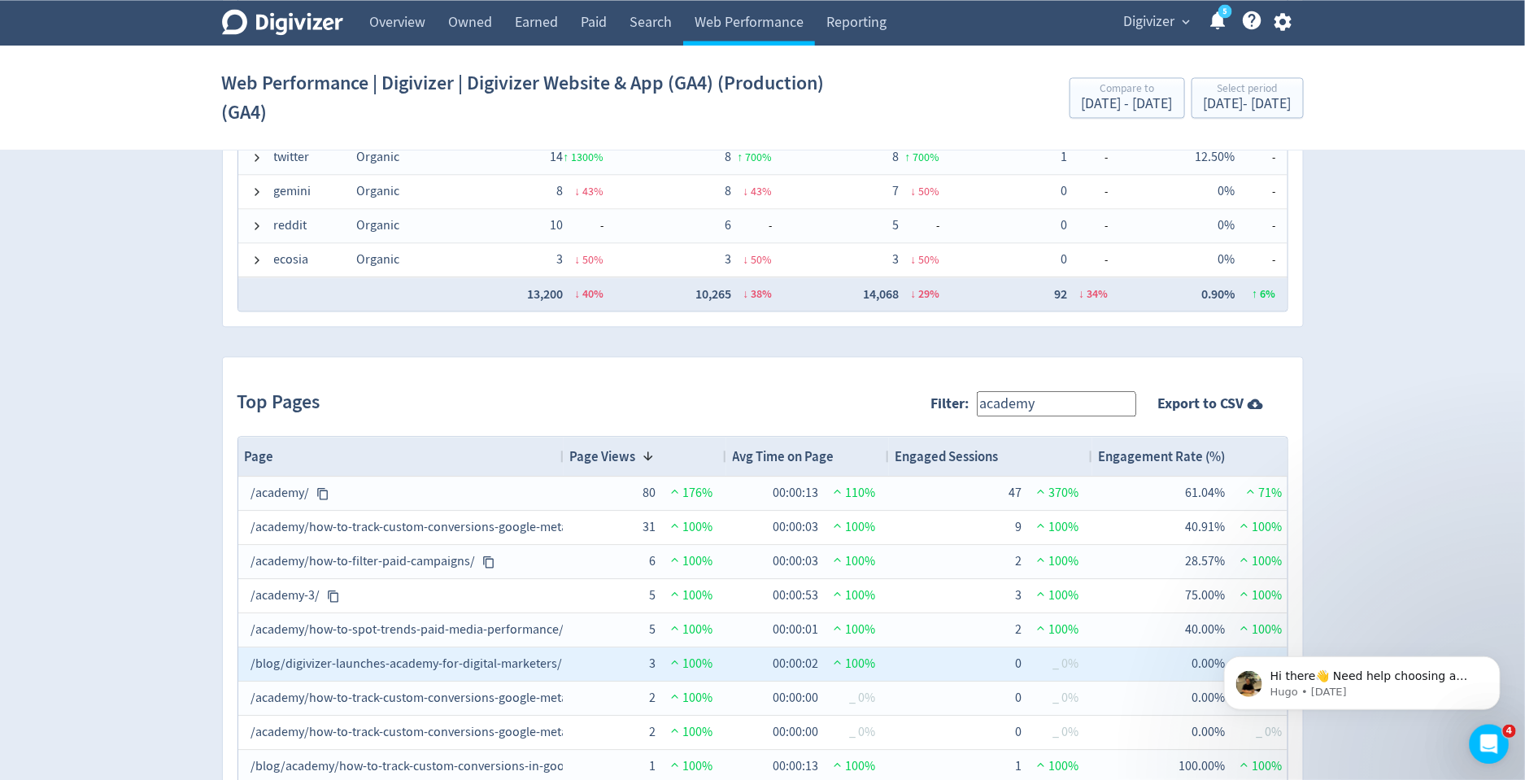
scroll to position [1435, 0]
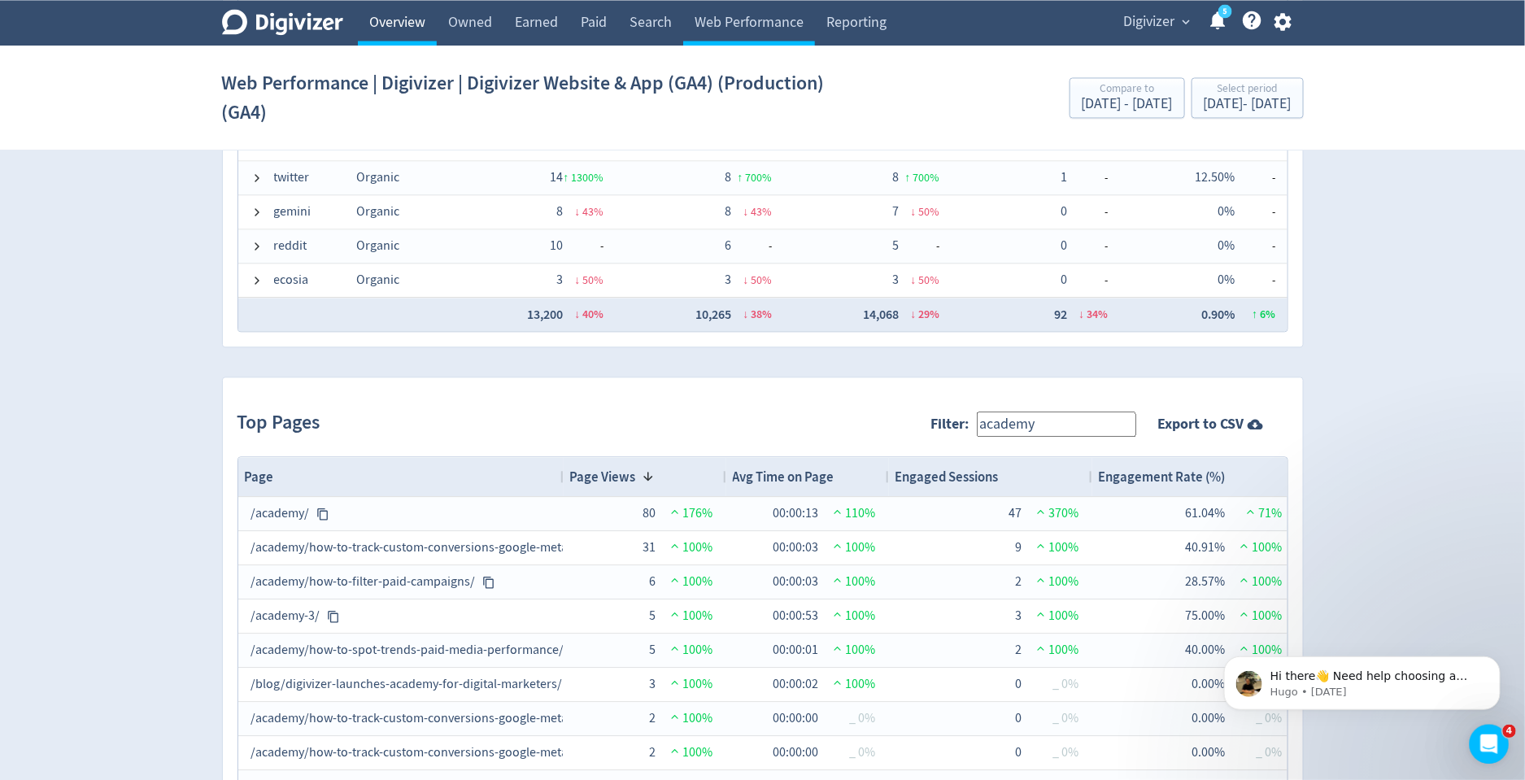
click at [396, 31] on link "Overview" at bounding box center [397, 23] width 79 height 46
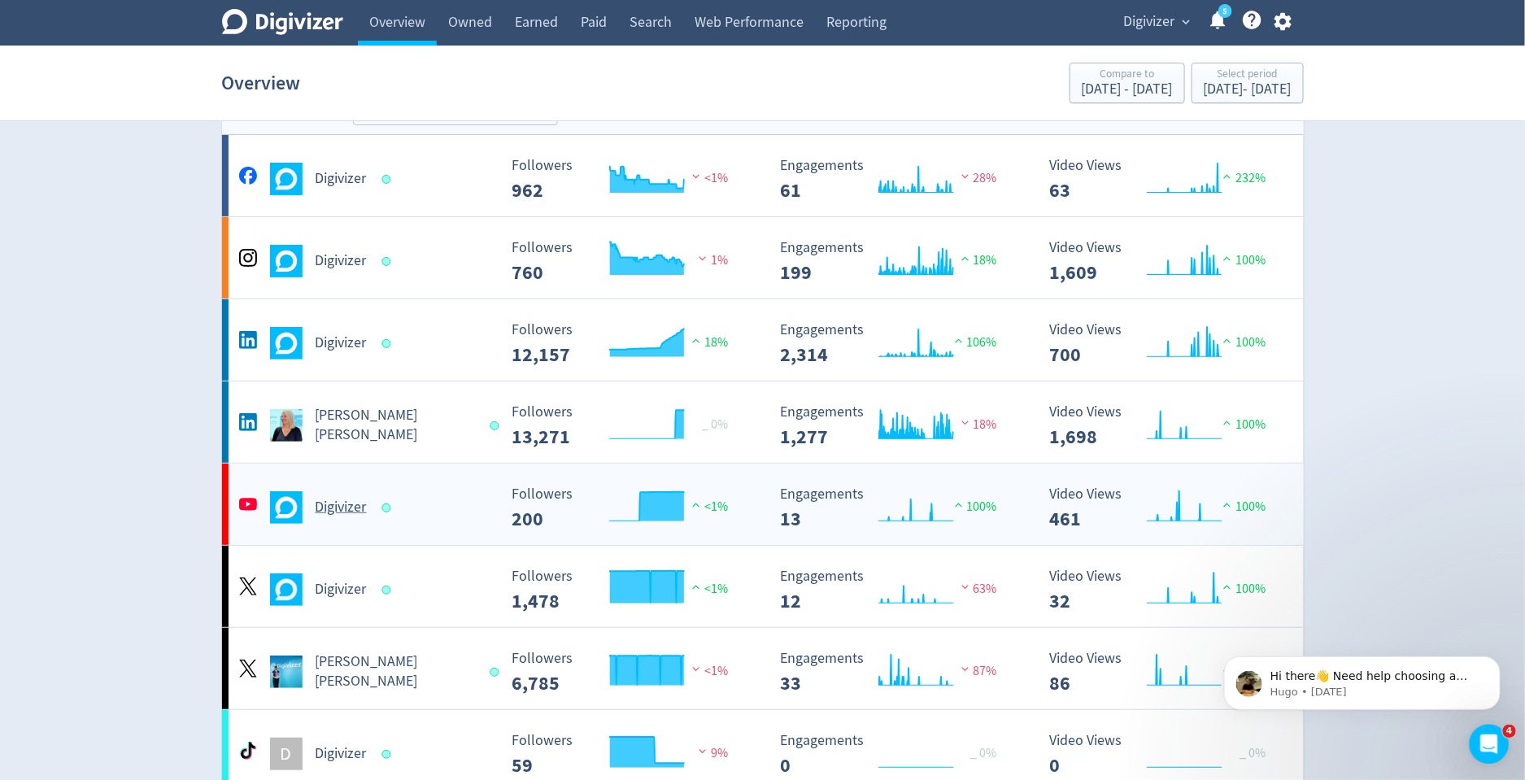
scroll to position [55, 0]
click at [345, 507] on h5 "Digivizer" at bounding box center [341, 507] width 51 height 20
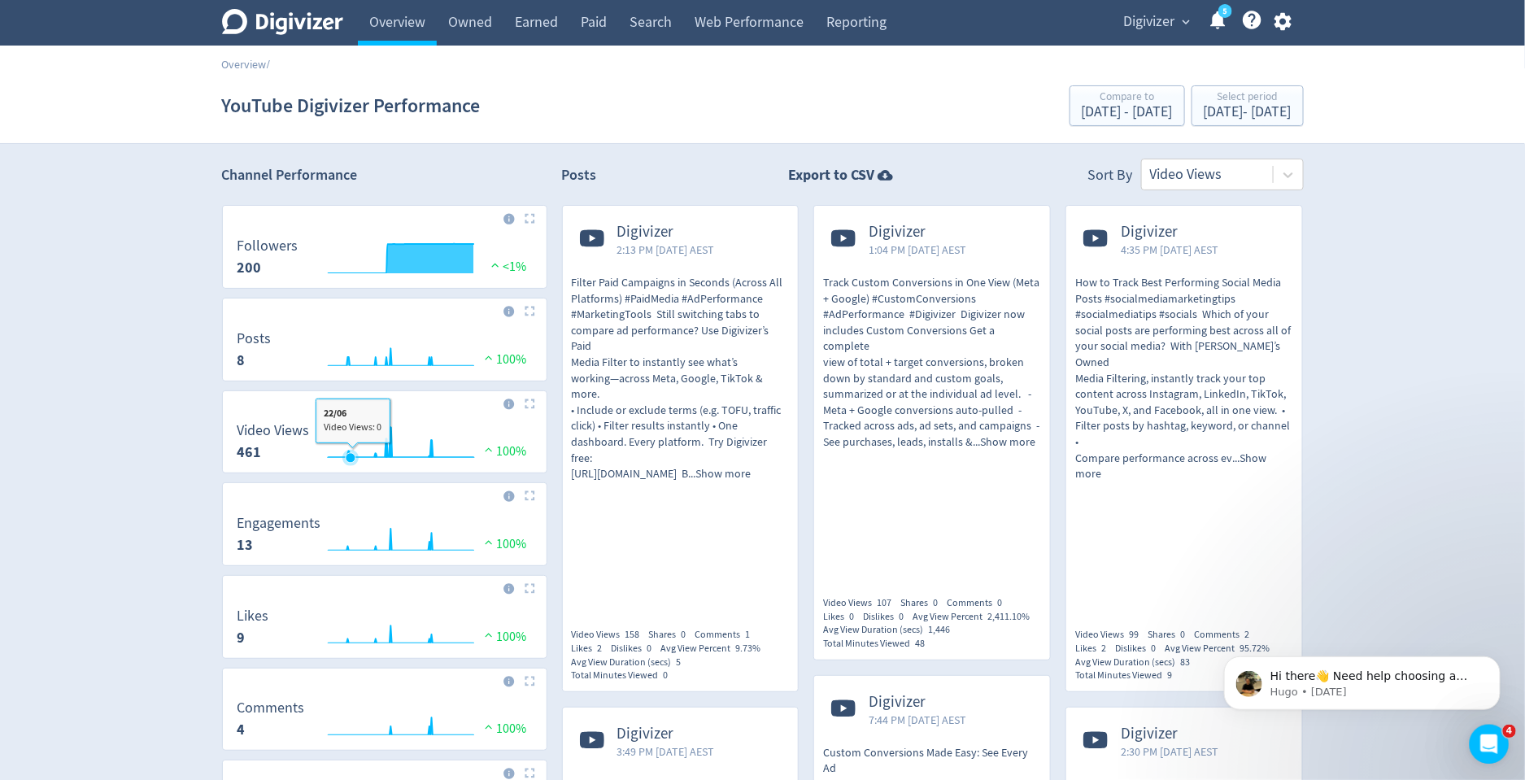
click at [350, 455] on icon "\a Video Views\a 461\a" at bounding box center [350, 458] width 10 height 10
